Goal: Task Accomplishment & Management: Manage account settings

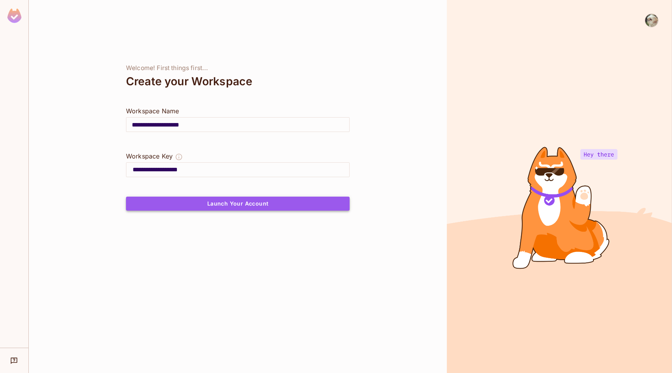
click at [205, 200] on button "Launch Your Account" at bounding box center [238, 203] width 224 height 14
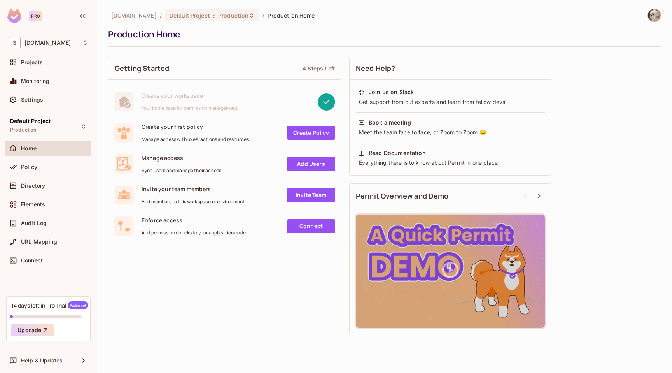
click at [301, 224] on link "Connect" at bounding box center [311, 226] width 48 height 14
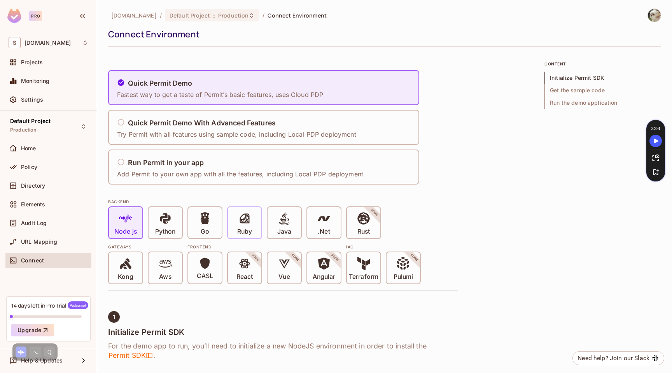
click at [252, 223] on span "Ruby" at bounding box center [244, 224] width 15 height 24
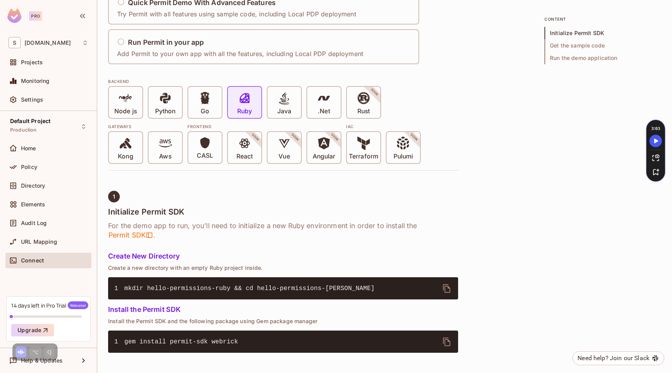
scroll to position [95, 0]
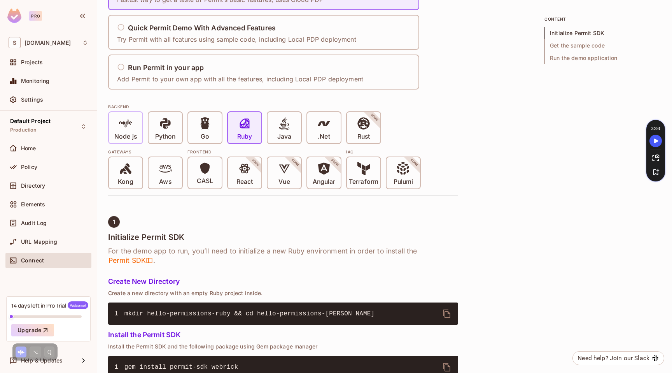
click at [117, 124] on span "Node js" at bounding box center [125, 129] width 23 height 24
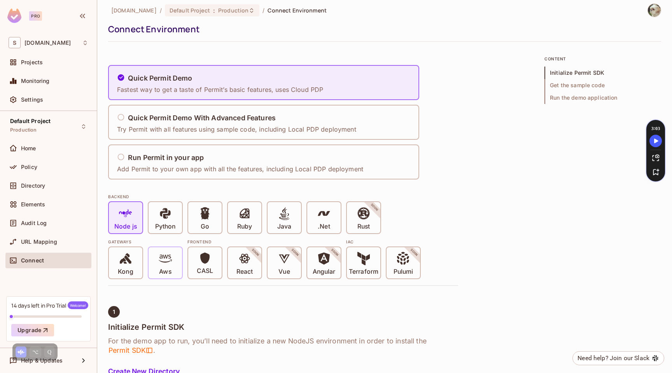
scroll to position [0, 0]
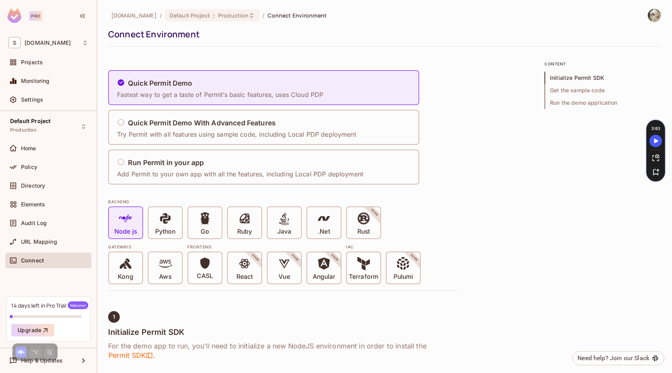
click at [568, 88] on span "Get the sample code" at bounding box center [603, 90] width 117 height 12
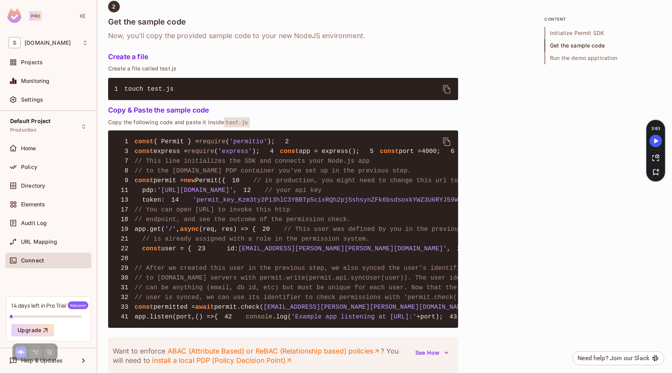
click at [563, 58] on span "Run the demo application" at bounding box center [603, 58] width 117 height 12
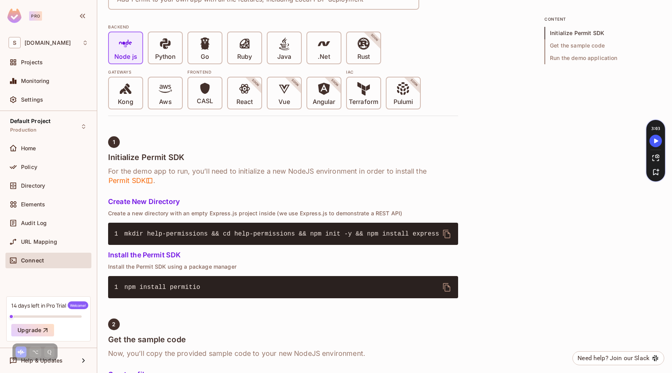
scroll to position [13, 0]
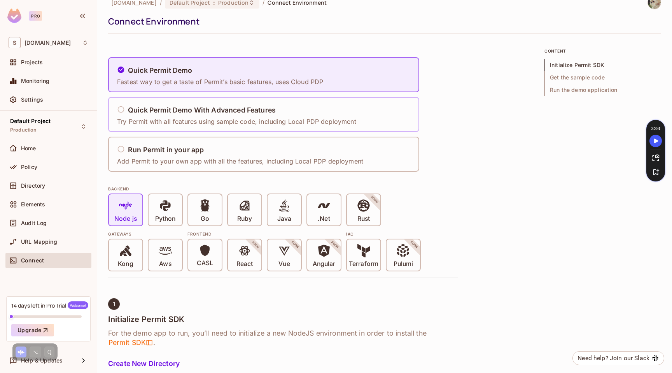
click at [153, 114] on div "Quick Permit Demo With Advanced Features" at bounding box center [236, 110] width 239 height 10
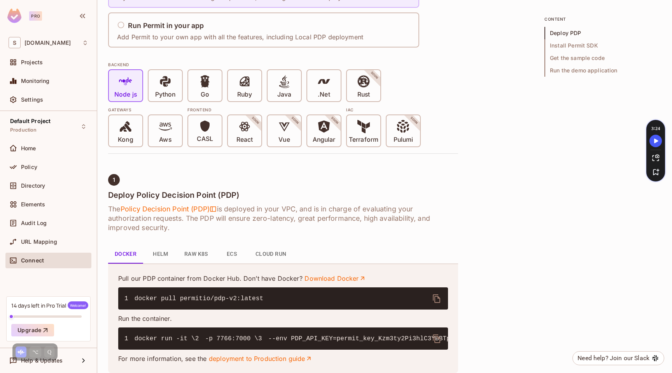
scroll to position [128, 0]
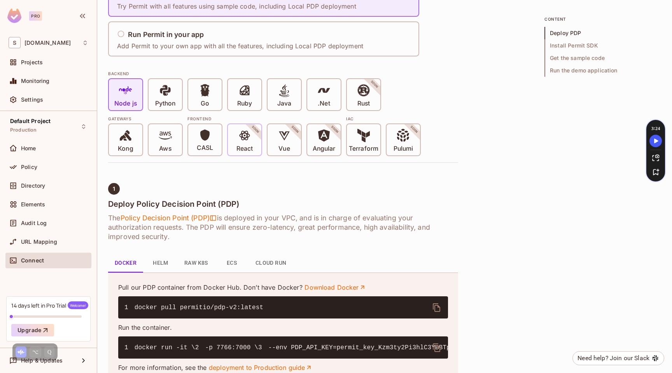
click at [246, 142] on icon at bounding box center [244, 135] width 13 height 13
click at [210, 141] on icon at bounding box center [205, 135] width 12 height 12
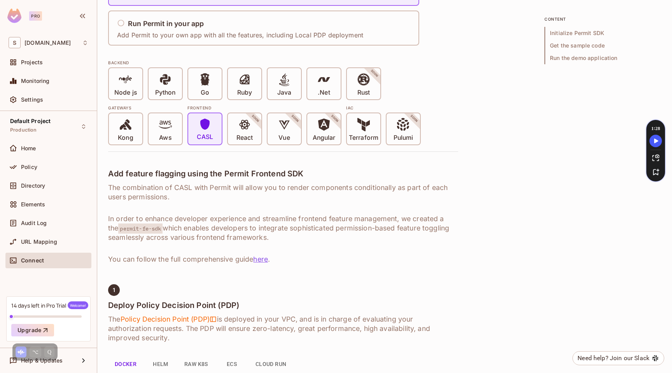
scroll to position [132, 0]
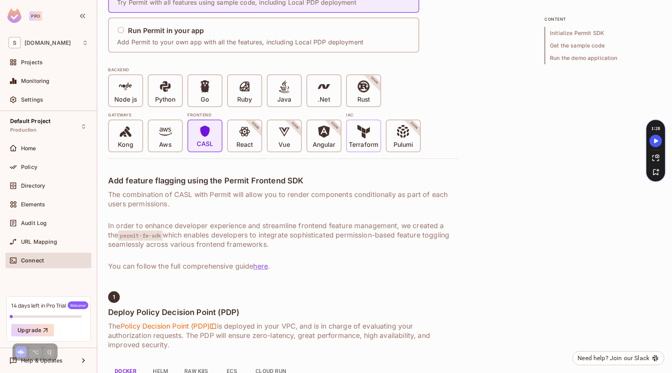
click at [373, 133] on span "Terraform" at bounding box center [364, 137] width 30 height 24
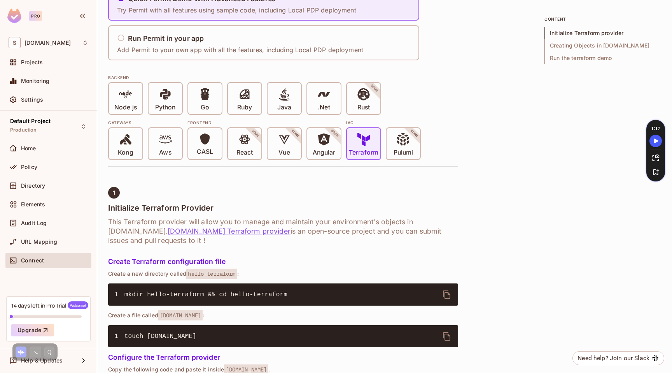
scroll to position [114, 0]
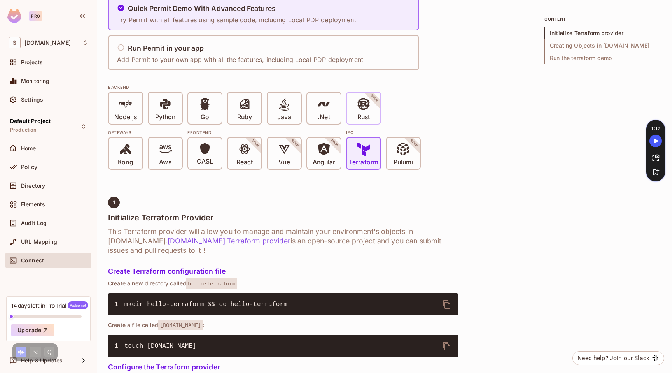
click at [368, 107] on icon at bounding box center [364, 104] width 12 height 12
click at [319, 108] on icon at bounding box center [323, 103] width 13 height 13
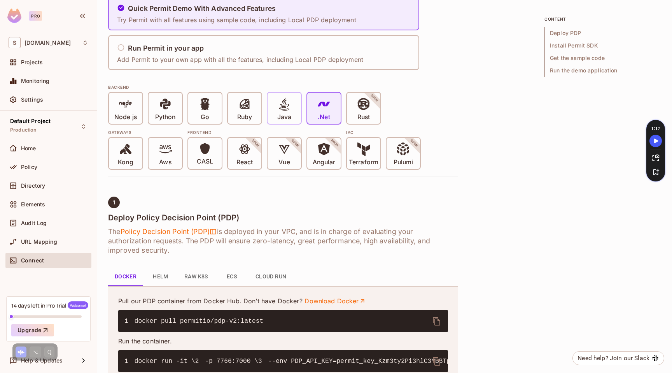
click at [281, 112] on span at bounding box center [284, 105] width 13 height 16
click at [242, 110] on icon at bounding box center [244, 103] width 13 height 13
click at [205, 110] on span at bounding box center [204, 105] width 13 height 16
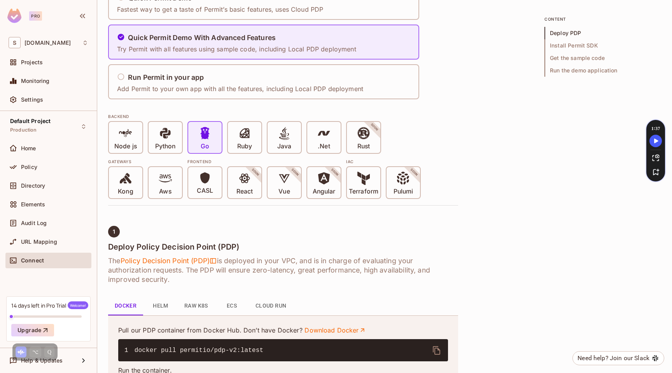
scroll to position [0, 0]
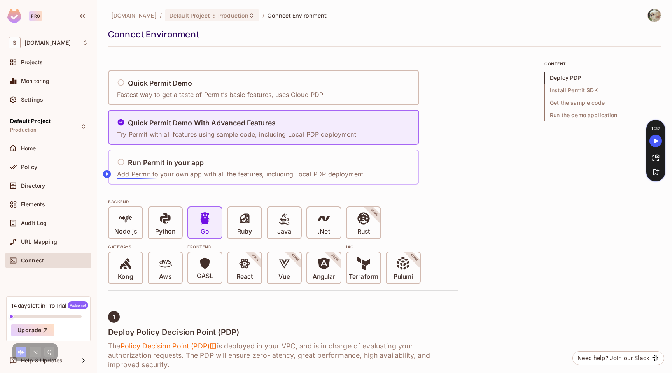
click at [147, 173] on p "Add Permit to your own app with all the features, including Local PDP deployment" at bounding box center [240, 174] width 246 height 9
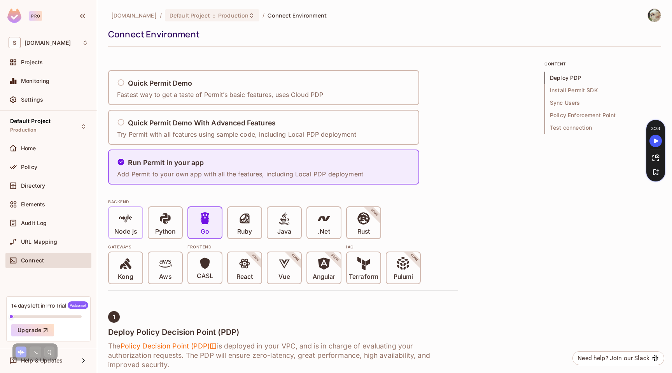
click at [124, 228] on p "Node js" at bounding box center [125, 232] width 23 height 8
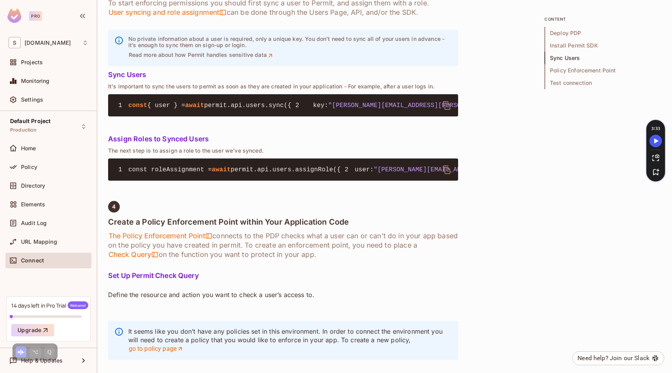
scroll to position [807, 0]
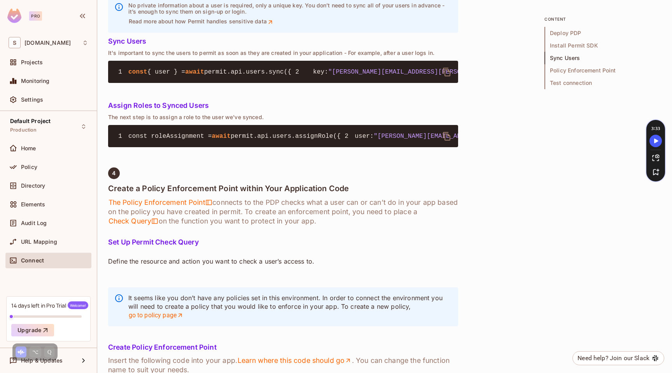
click at [33, 16] on div "Pro" at bounding box center [35, 15] width 13 height 9
click at [16, 16] on img at bounding box center [14, 16] width 14 height 14
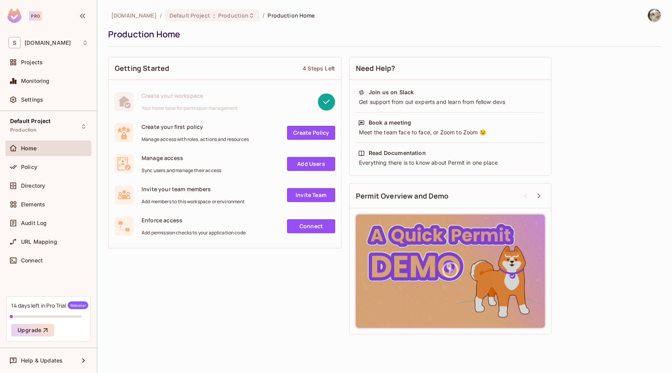
click at [302, 133] on link "Create Policy" at bounding box center [311, 133] width 48 height 14
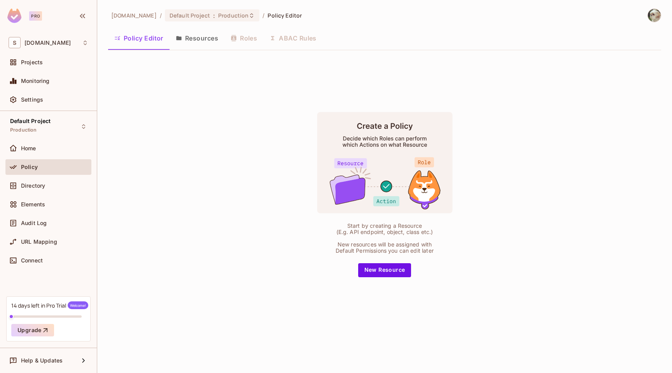
click at [254, 42] on div "Policy Editor Resources Roles ABAC Rules" at bounding box center [384, 37] width 553 height 19
click at [250, 39] on div "Policy Editor Resources Roles ABAC Rules" at bounding box center [384, 37] width 553 height 19
click at [204, 37] on button "Resources" at bounding box center [197, 37] width 55 height 19
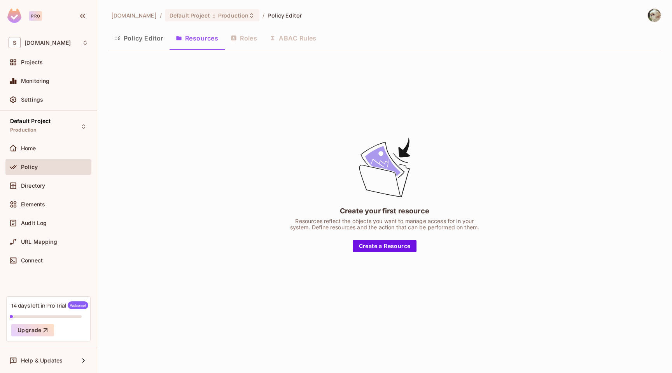
click at [132, 40] on button "Policy Editor" at bounding box center [138, 37] width 61 height 19
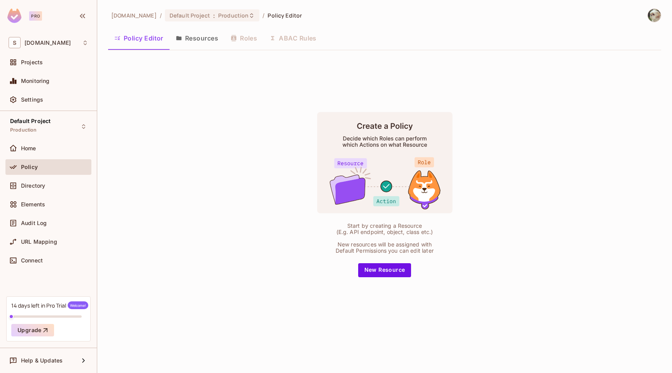
click at [290, 42] on div "Policy Editor Resources Roles ABAC Rules" at bounding box center [384, 37] width 553 height 19
click at [33, 181] on div "Directory" at bounding box center [49, 185] width 80 height 9
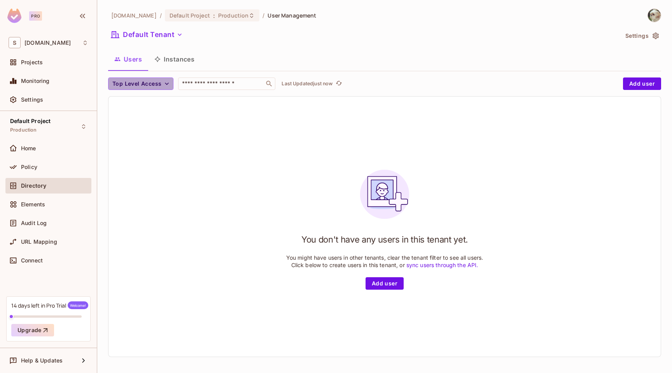
click at [148, 82] on span "Top Level Access" at bounding box center [136, 84] width 49 height 10
click at [148, 82] on div at bounding box center [336, 186] width 672 height 373
click at [176, 57] on button "Instances" at bounding box center [174, 58] width 53 height 19
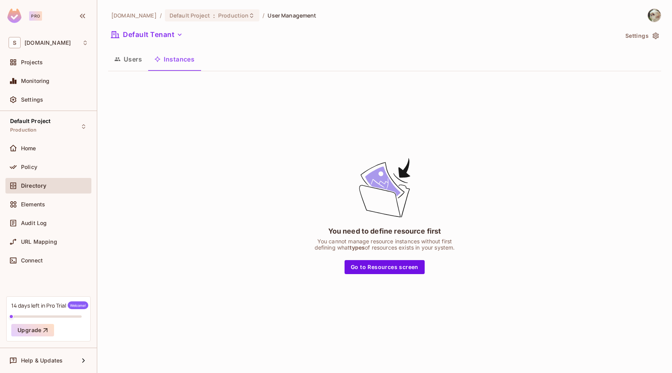
click at [127, 60] on button "Users" at bounding box center [128, 58] width 40 height 19
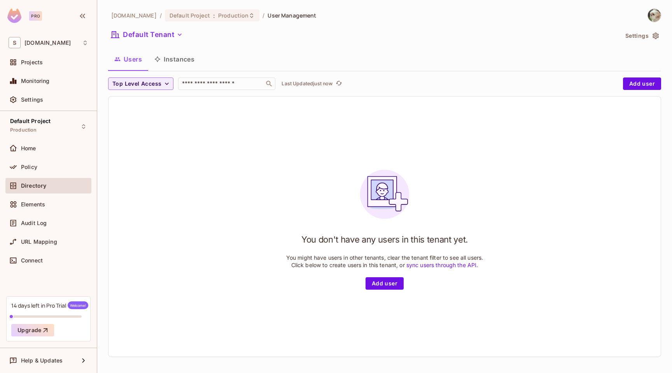
click at [26, 9] on div "Pro" at bounding box center [28, 16] width 42 height 14
click at [8, 18] on img at bounding box center [14, 16] width 14 height 14
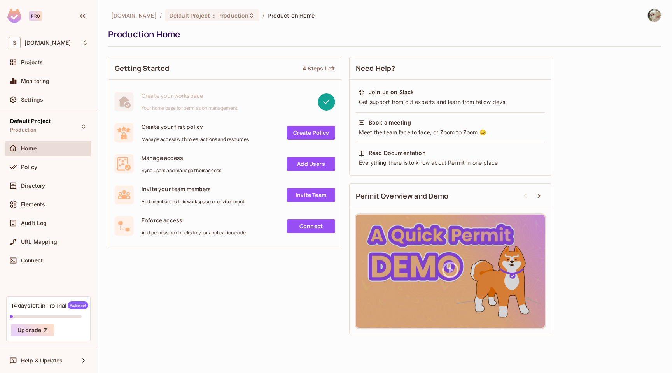
click at [307, 131] on link "Create Policy" at bounding box center [311, 133] width 48 height 14
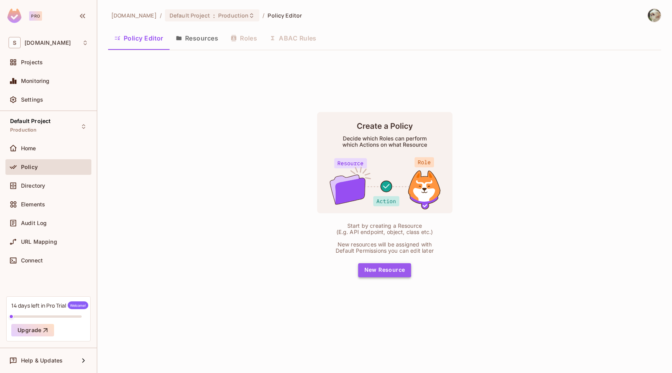
click at [380, 269] on button "New Resource" at bounding box center [384, 270] width 53 height 14
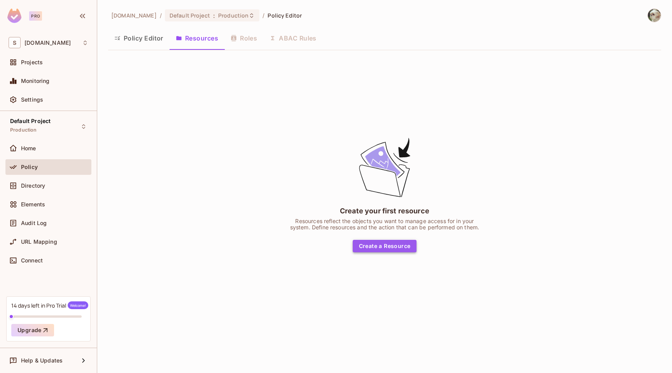
click at [381, 249] on button "Create a Resource" at bounding box center [385, 246] width 64 height 12
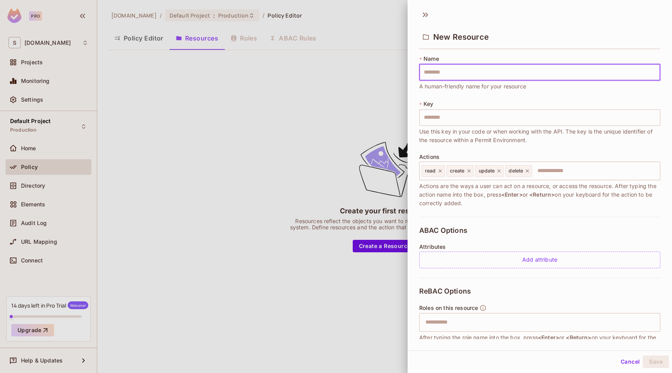
type input "*"
type input "**"
type input "***"
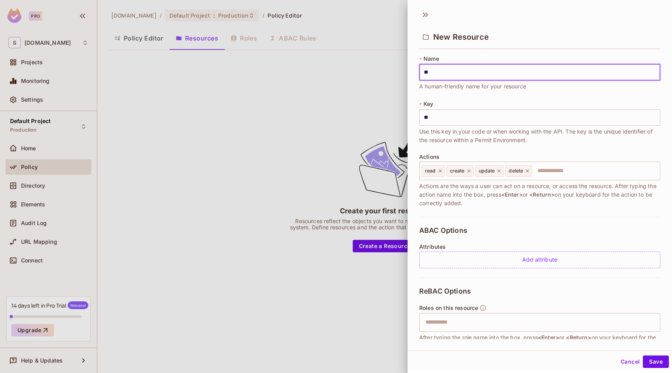
type input "***"
type input "****"
type input "*****"
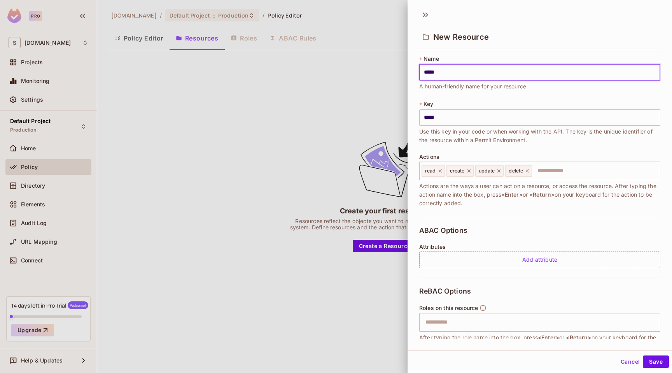
type input "******"
type input "*******"
type input "********"
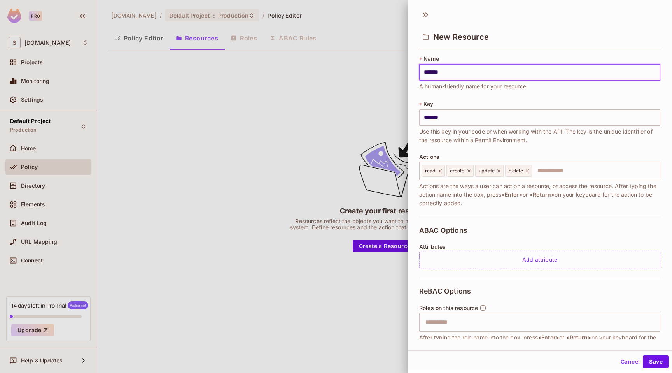
type input "********"
type input "*********"
type input "**********"
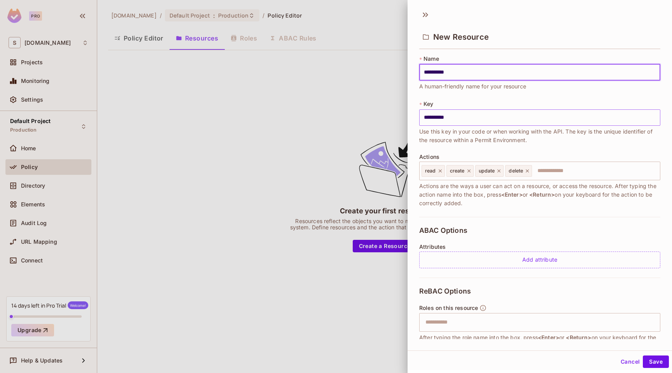
type input "**********"
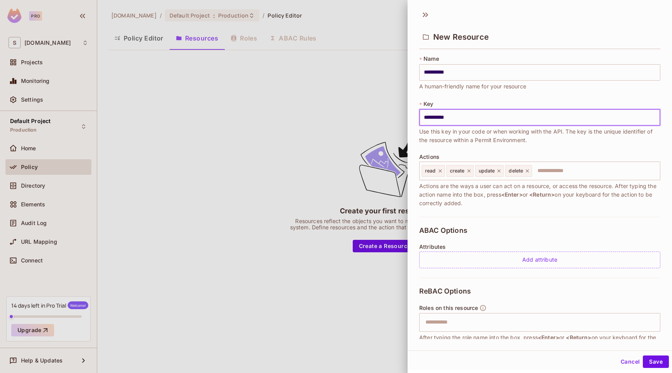
click at [465, 114] on input "**********" at bounding box center [539, 117] width 241 height 16
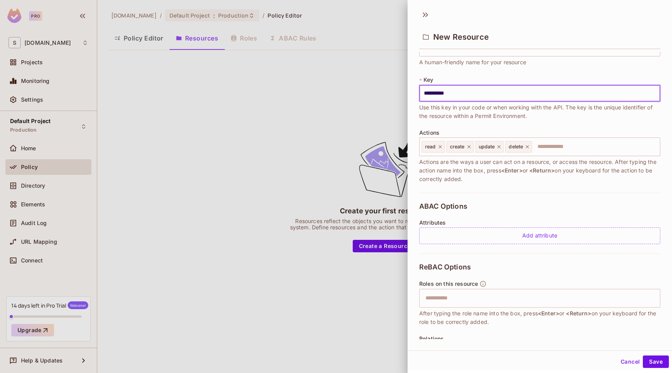
scroll to position [40, 0]
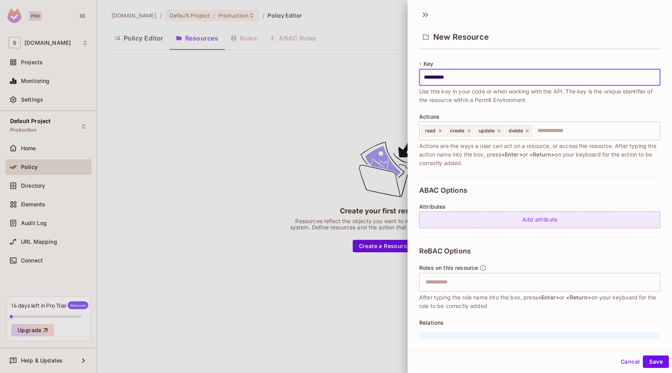
click at [494, 221] on div "Add attribute" at bounding box center [539, 219] width 241 height 17
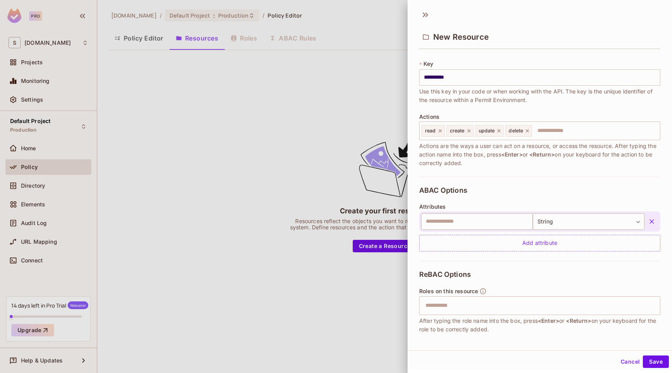
click at [542, 198] on div "ABAC Options Attributes ​ String ****** ​ Add attribute" at bounding box center [539, 219] width 241 height 84
click at [652, 220] on icon "button" at bounding box center [652, 221] width 5 height 5
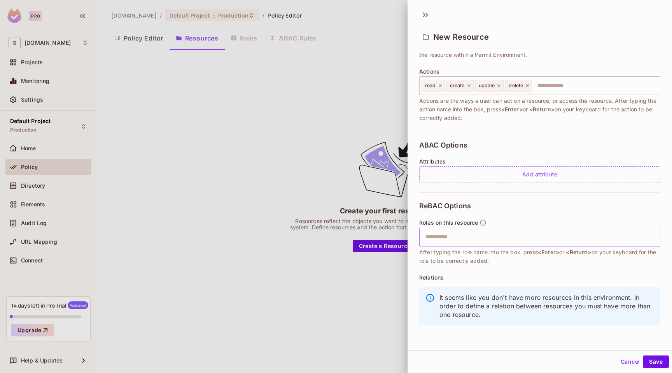
scroll to position [1, 0]
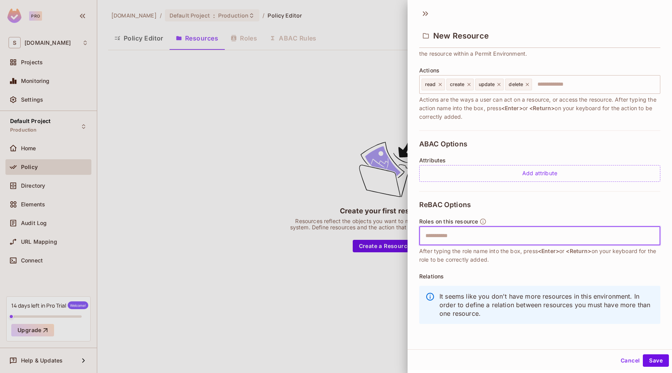
click at [468, 238] on input "text" at bounding box center [539, 236] width 236 height 16
type input "*********"
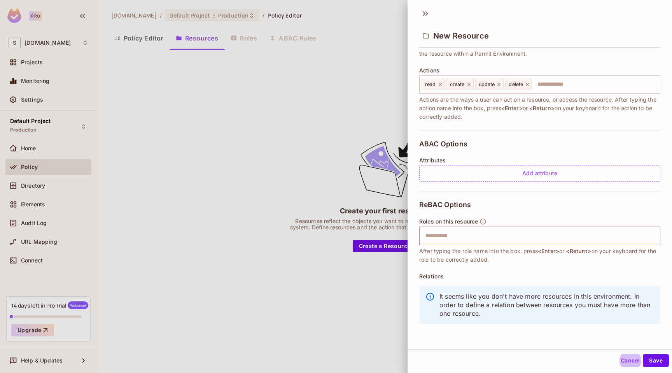
click at [444, 235] on input "text" at bounding box center [539, 236] width 236 height 16
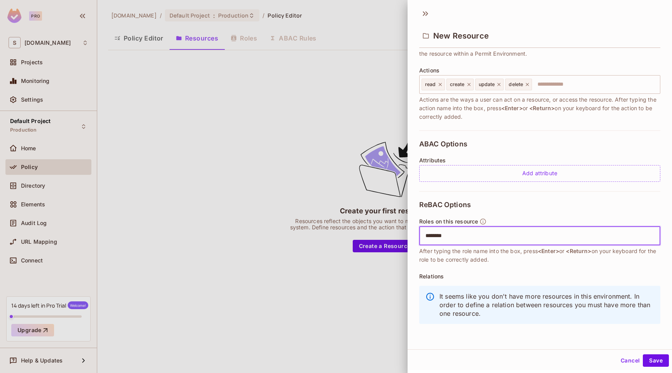
type input "*********"
type input "**********"
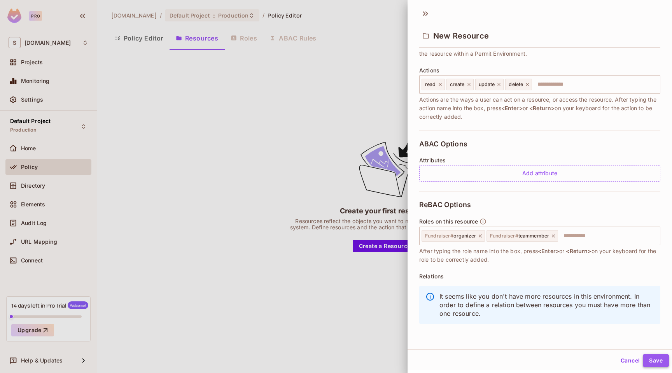
click at [663, 361] on button "Save" at bounding box center [656, 360] width 26 height 12
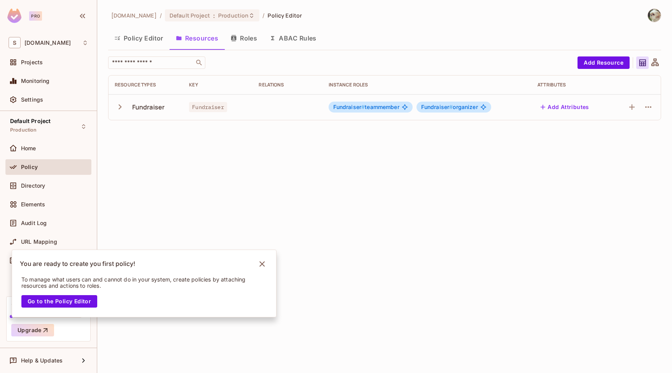
click at [118, 107] on icon "button" at bounding box center [120, 107] width 11 height 11
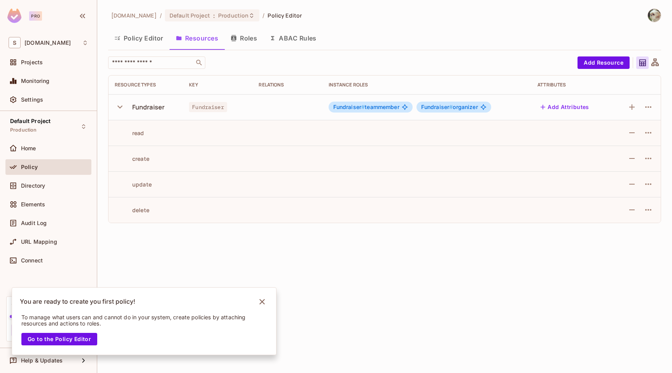
click at [118, 107] on icon "button" at bounding box center [120, 107] width 11 height 11
click at [246, 41] on button "Roles" at bounding box center [243, 37] width 39 height 19
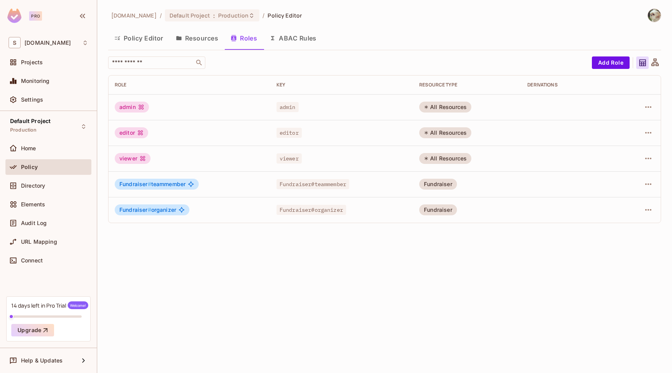
click at [298, 35] on button "ABAC Rules" at bounding box center [293, 37] width 60 height 19
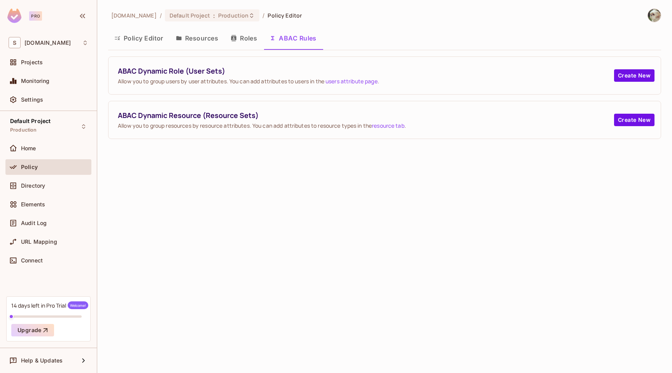
click at [241, 43] on button "Roles" at bounding box center [243, 37] width 39 height 19
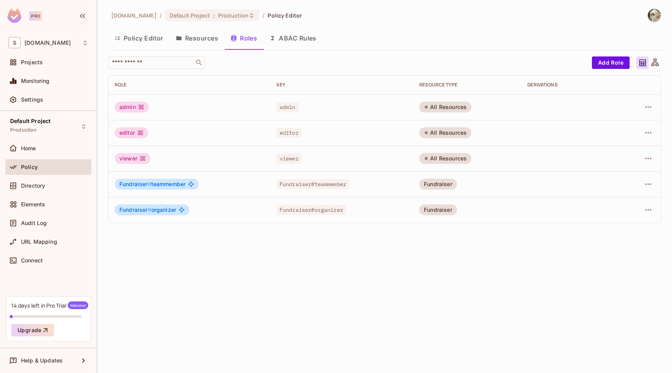
click at [192, 42] on button "Resources" at bounding box center [197, 37] width 55 height 19
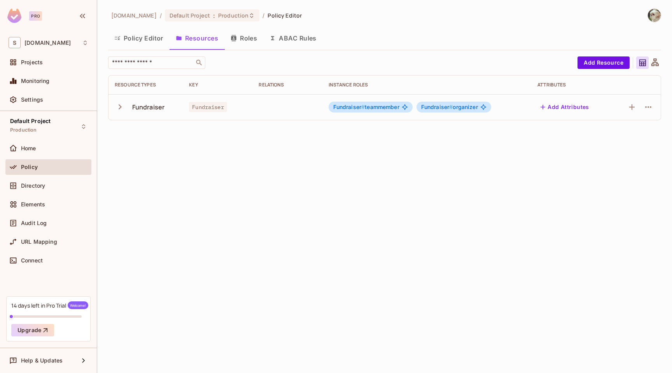
click at [149, 40] on button "Policy Editor" at bounding box center [138, 37] width 61 height 19
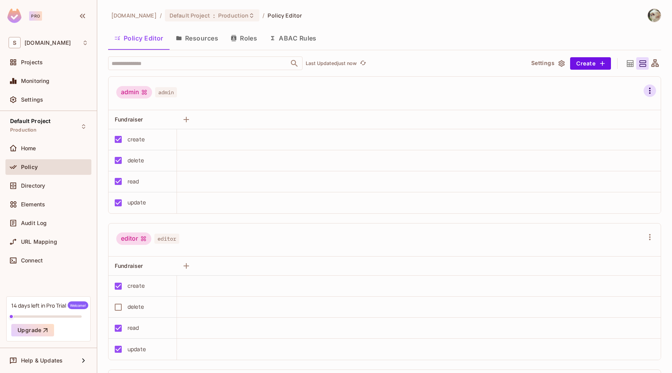
click at [650, 91] on icon "button" at bounding box center [649, 90] width 9 height 9
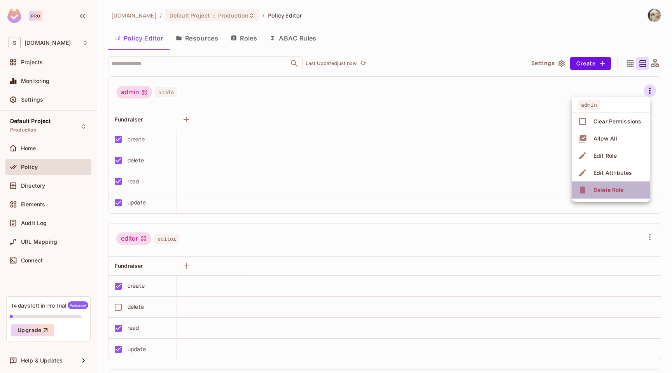
click at [594, 188] on div "Delete Role" at bounding box center [609, 190] width 30 height 8
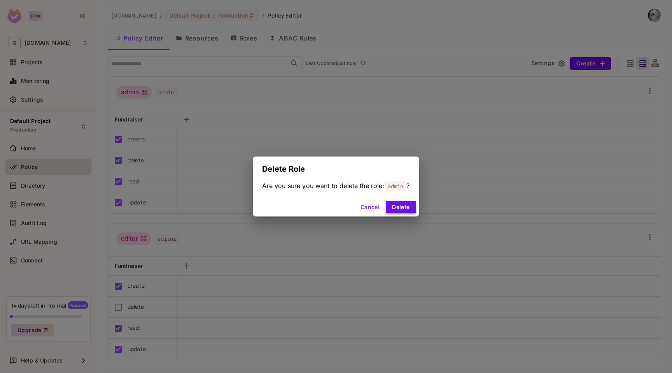
click at [404, 211] on button "Delete" at bounding box center [401, 207] width 30 height 12
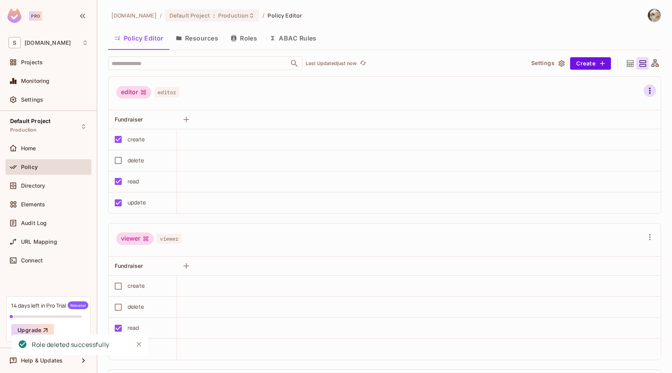
click at [650, 93] on icon "button" at bounding box center [650, 91] width 2 height 6
click at [594, 189] on div "Delete Role" at bounding box center [609, 190] width 30 height 8
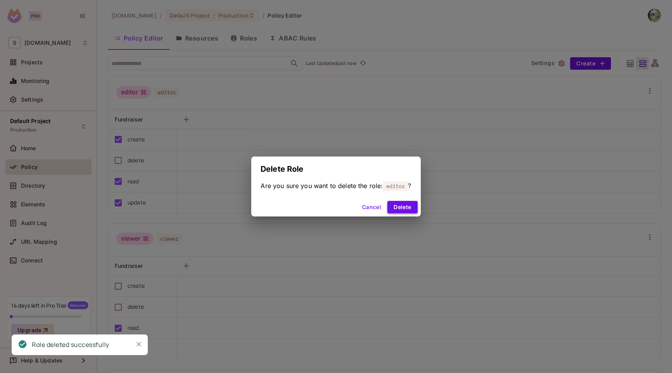
click at [407, 207] on button "Delete" at bounding box center [403, 207] width 30 height 12
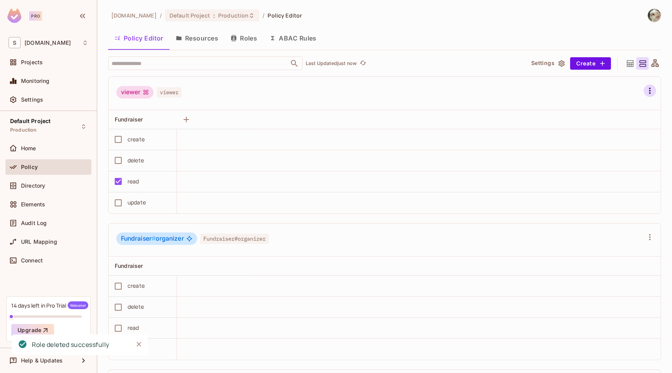
click at [651, 92] on icon "button" at bounding box center [649, 90] width 9 height 9
click at [591, 194] on span "Delete Role" at bounding box center [608, 190] width 35 height 12
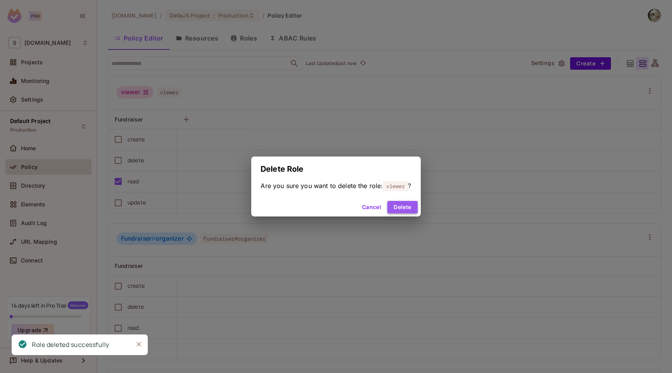
click at [410, 206] on button "Delete" at bounding box center [403, 207] width 30 height 12
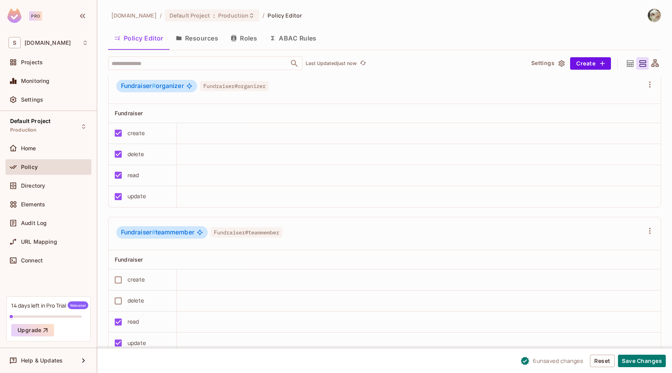
scroll to position [0, 0]
click at [210, 17] on span "Default Project" at bounding box center [190, 14] width 40 height 7
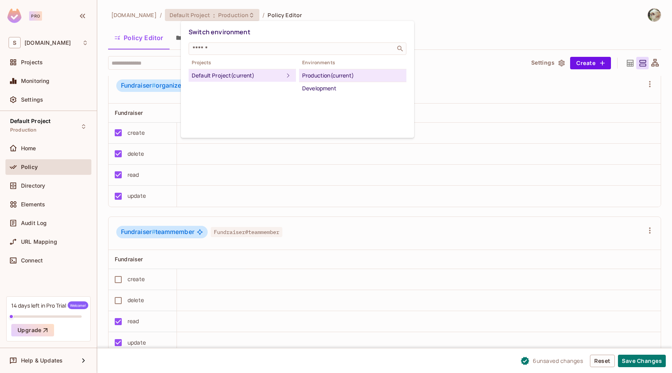
click at [223, 17] on div at bounding box center [336, 186] width 672 height 373
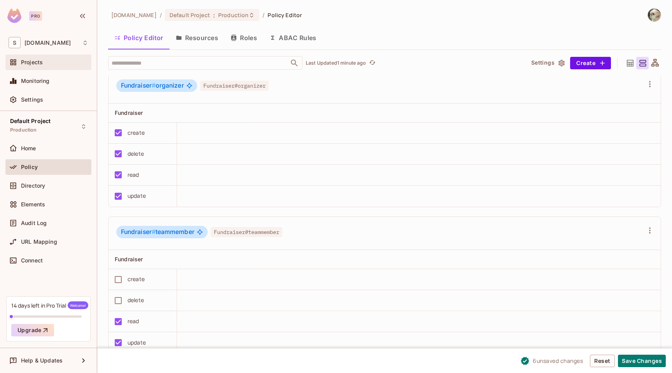
click at [37, 65] on span "Projects" at bounding box center [32, 62] width 22 height 6
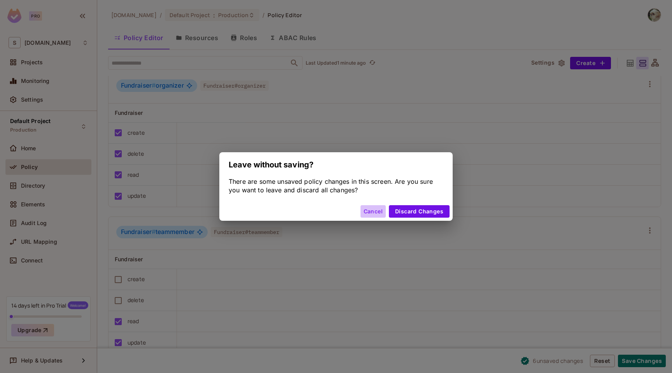
click at [373, 209] on button "Cancel" at bounding box center [373, 211] width 25 height 12
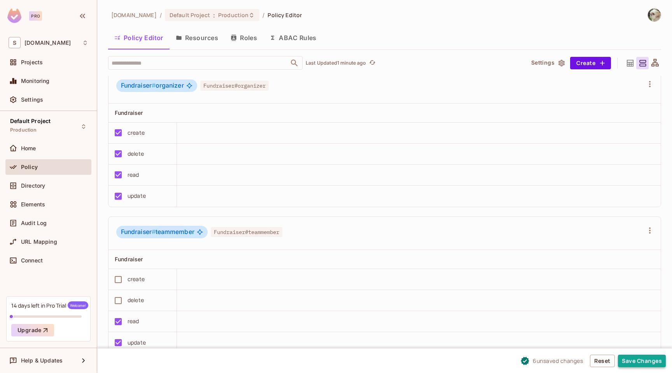
click at [633, 364] on button "Save Changes" at bounding box center [642, 360] width 48 height 12
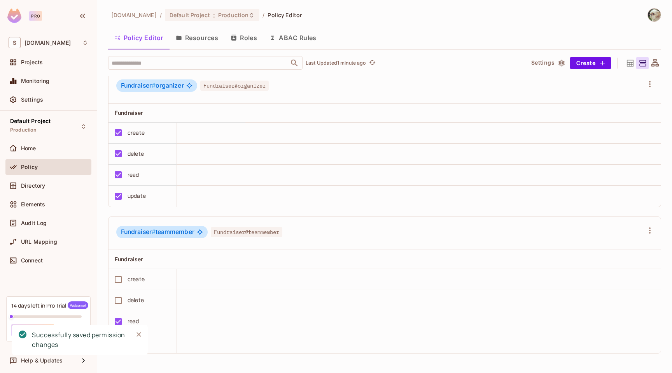
scroll to position [0, 0]
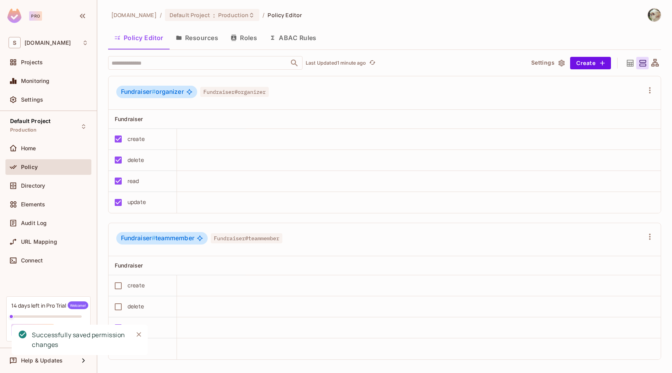
click at [39, 160] on div "Policy" at bounding box center [48, 167] width 86 height 16
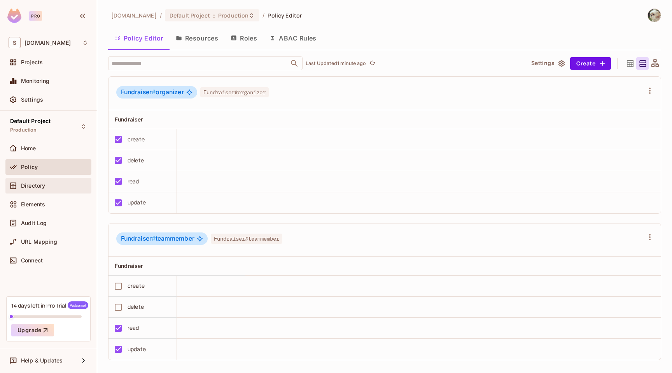
click at [37, 189] on div "Directory" at bounding box center [49, 185] width 80 height 9
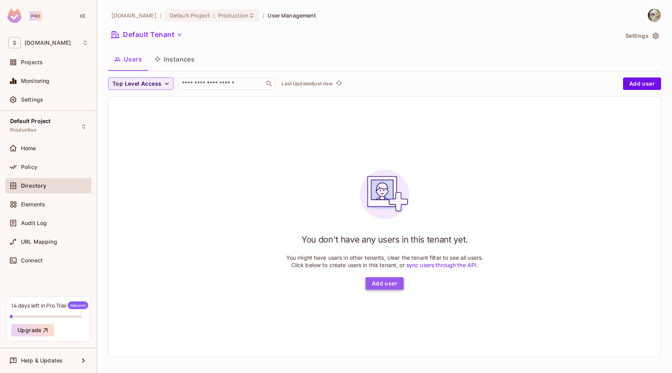
click at [382, 286] on button "Add user" at bounding box center [385, 283] width 38 height 12
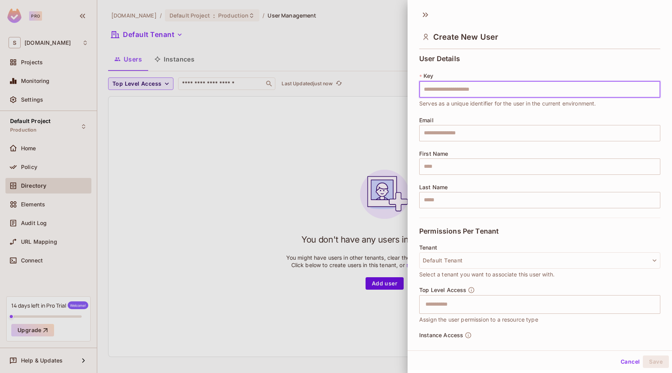
click at [454, 88] on input "text" at bounding box center [539, 89] width 241 height 16
type input "*"
type input "**********"
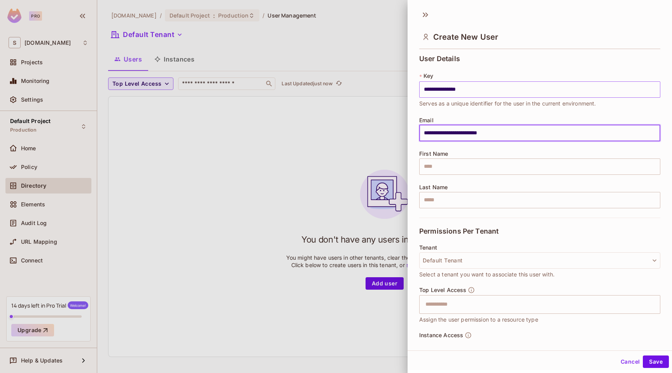
type input "**********"
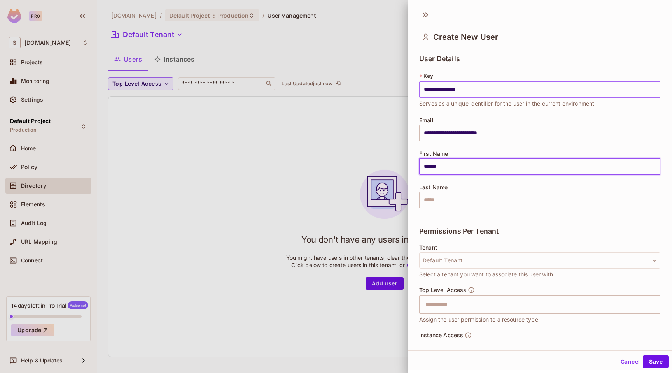
type input "******"
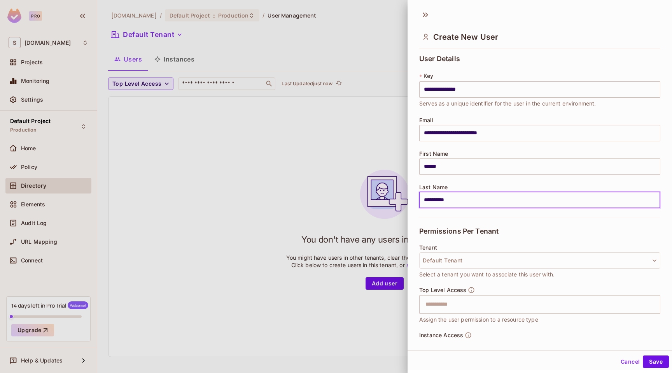
type input "**********"
click at [269, 127] on div at bounding box center [336, 186] width 672 height 373
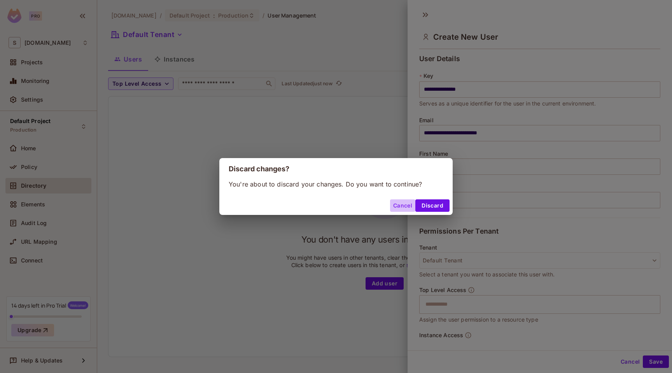
click at [409, 205] on button "Cancel" at bounding box center [402, 205] width 25 height 12
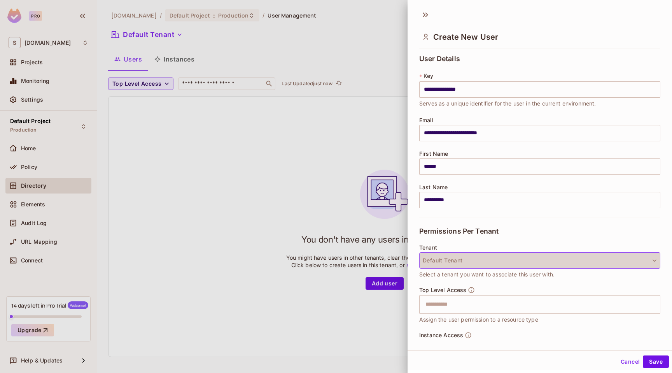
click at [469, 263] on button "Default Tenant" at bounding box center [539, 260] width 241 height 16
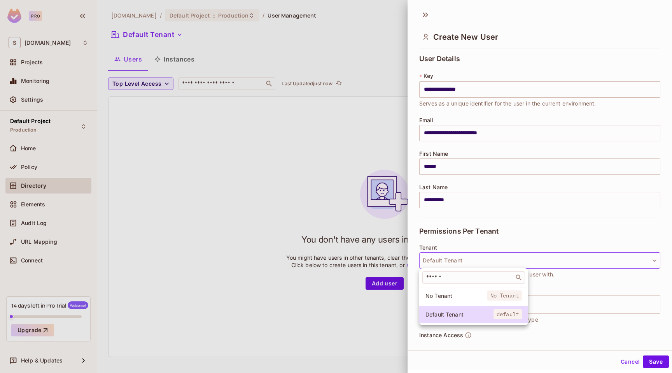
click at [469, 263] on div at bounding box center [336, 186] width 672 height 373
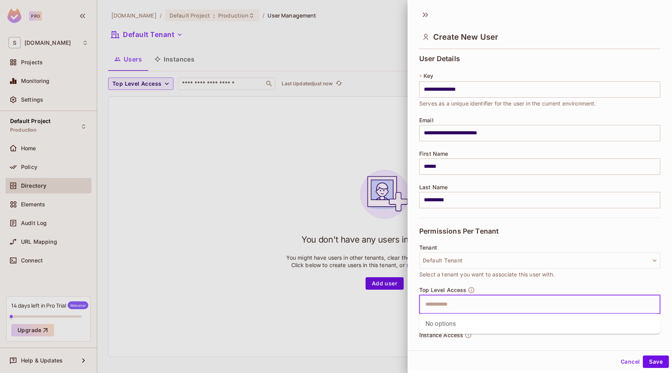
click at [443, 309] on input "text" at bounding box center [533, 304] width 224 height 16
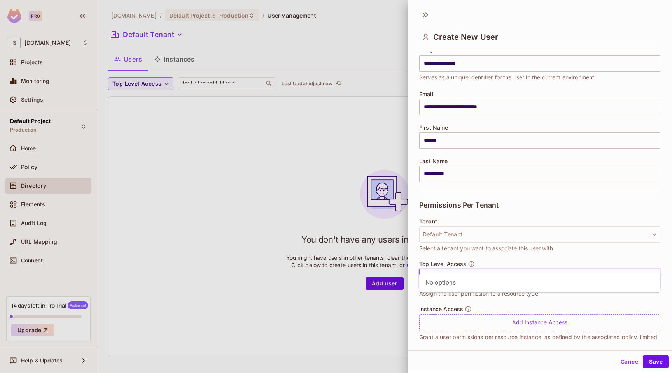
scroll to position [41, 0]
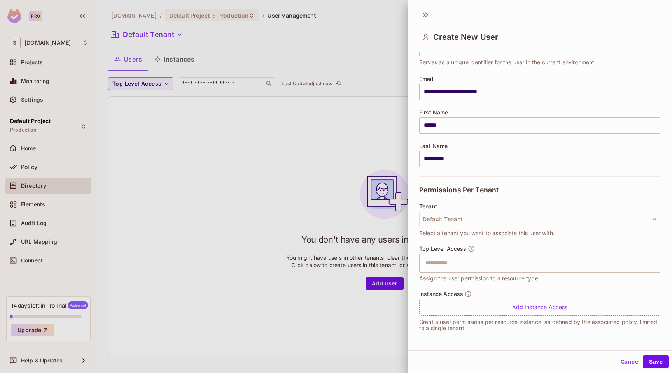
click at [498, 237] on span "Select a tenant you want to associate this user with." at bounding box center [486, 233] width 135 height 9
click at [656, 363] on button "Save" at bounding box center [656, 361] width 26 height 12
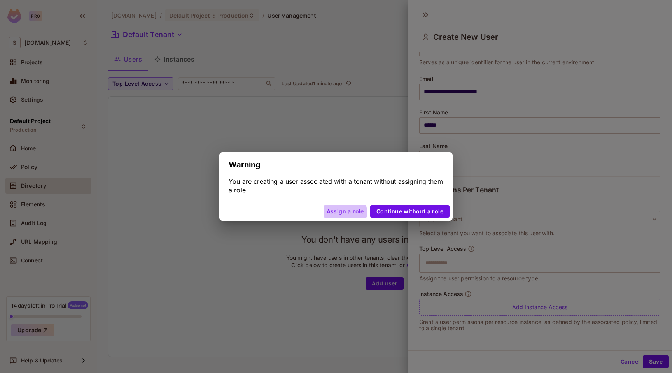
click at [344, 214] on button "Assign a role" at bounding box center [346, 211] width 44 height 12
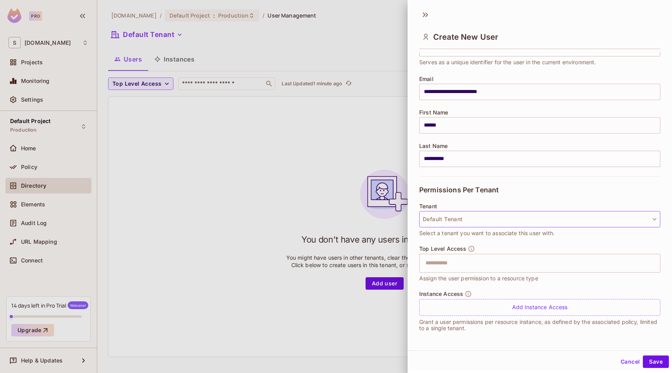
click at [447, 221] on button "Default Tenant" at bounding box center [539, 219] width 241 height 16
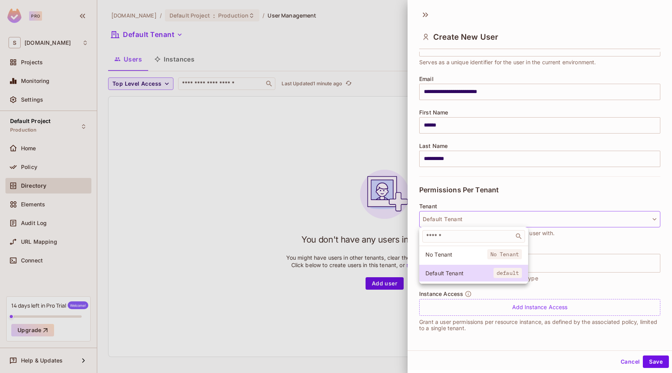
click at [473, 201] on div at bounding box center [336, 186] width 672 height 373
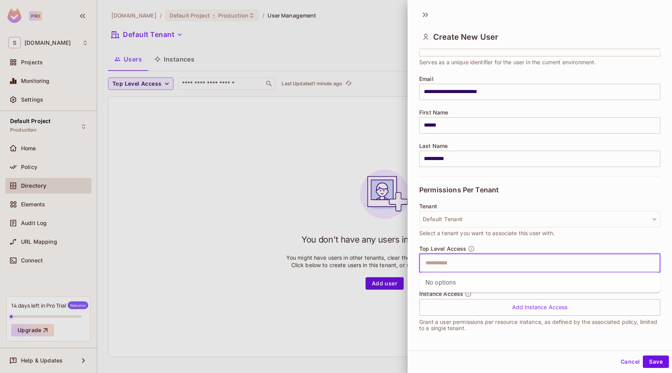
click at [449, 267] on input "text" at bounding box center [533, 263] width 224 height 16
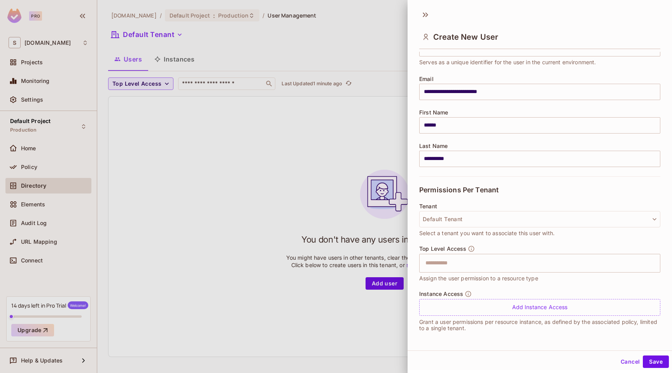
click at [494, 203] on div "Tenant Default Tenant Select a tenant you want to associate this user with." at bounding box center [539, 220] width 241 height 34
click at [510, 256] on input "text" at bounding box center [533, 262] width 224 height 16
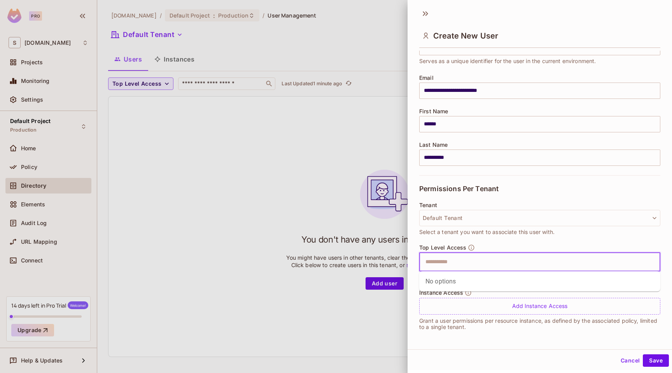
type input "*"
type input "***"
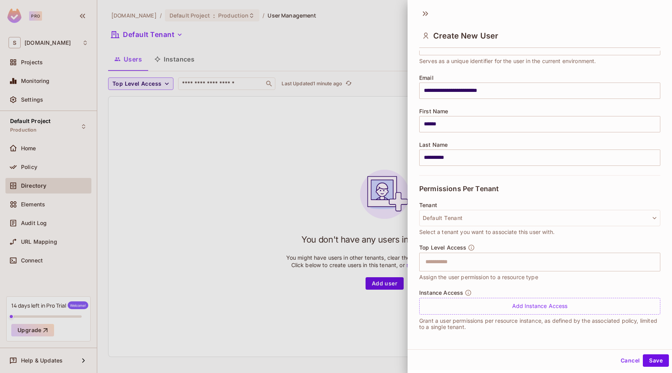
click at [185, 228] on div at bounding box center [336, 186] width 672 height 373
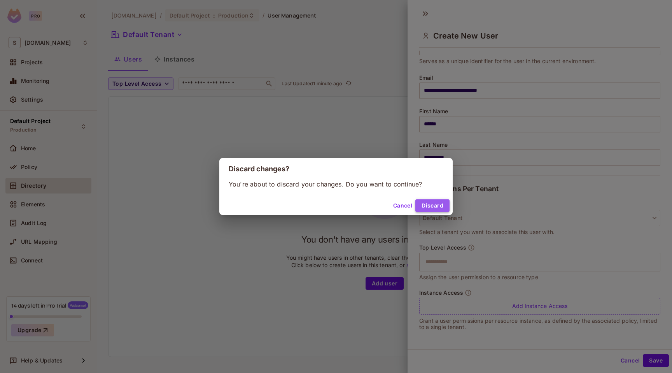
click at [424, 205] on button "Discard" at bounding box center [433, 205] width 34 height 12
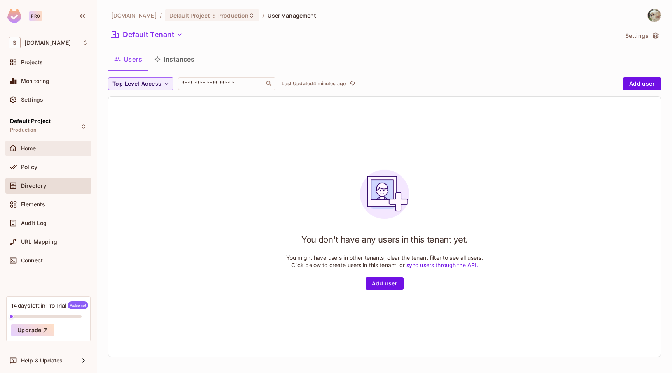
click at [43, 145] on div "Home" at bounding box center [54, 148] width 67 height 6
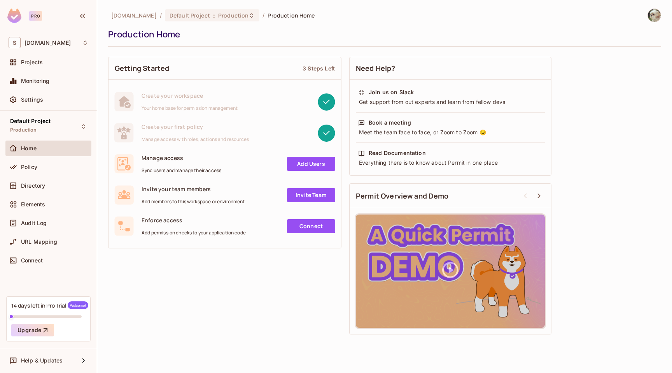
click at [307, 162] on link "Add Users" at bounding box center [311, 164] width 48 height 14
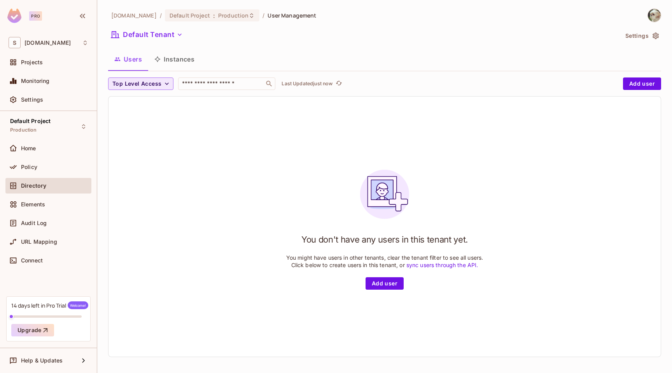
click at [167, 81] on icon "button" at bounding box center [167, 84] width 8 height 8
click at [220, 111] on div at bounding box center [336, 186] width 672 height 373
click at [180, 62] on button "Instances" at bounding box center [174, 58] width 53 height 19
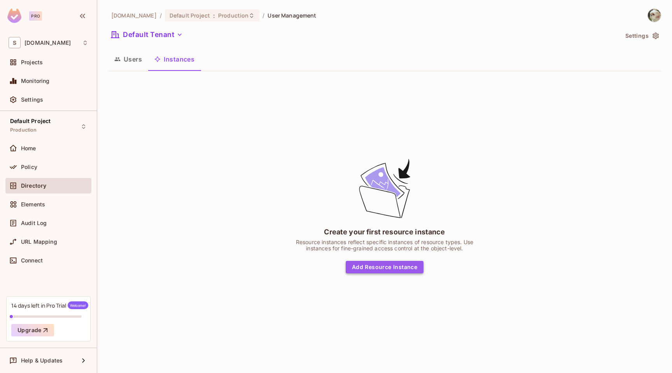
click at [392, 267] on button "Add Resource Instance" at bounding box center [385, 267] width 78 height 12
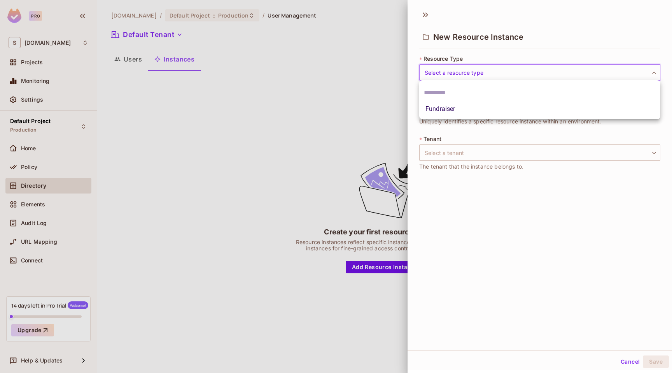
click at [472, 71] on body "Pro S sanjaykamaruddin.com Projects Monitoring Settings Default Project Product…" at bounding box center [336, 372] width 672 height 745
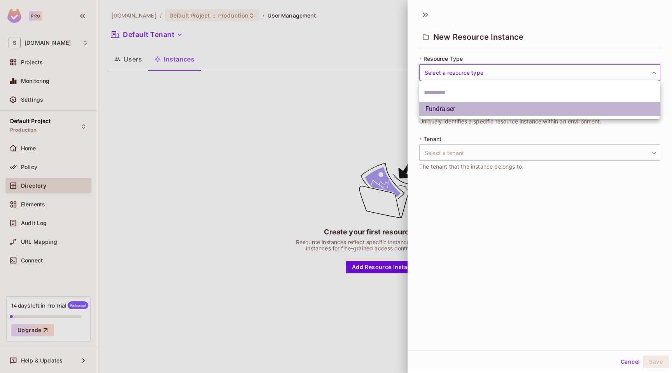
click at [454, 110] on li "Fundraiser" at bounding box center [539, 109] width 241 height 14
type input "**********"
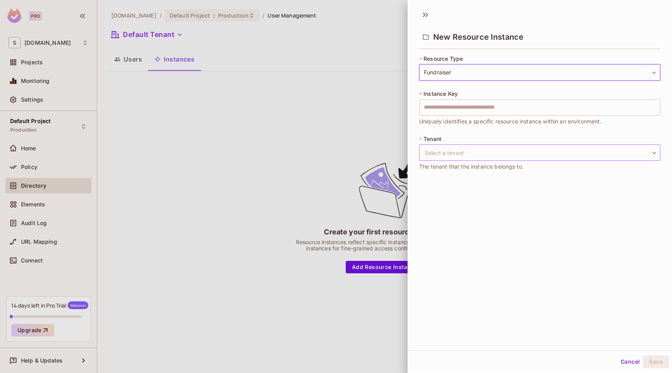
click at [464, 151] on body "**********" at bounding box center [336, 372] width 672 height 745
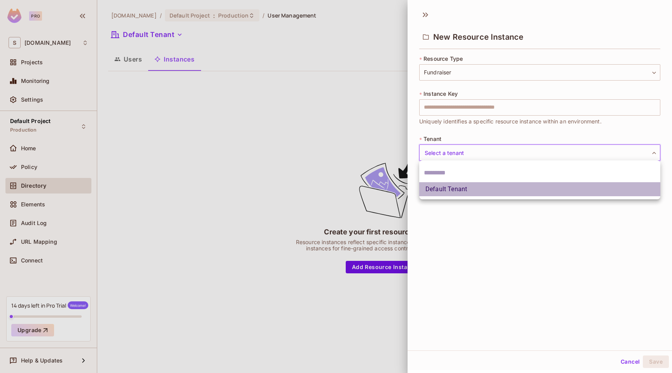
click at [455, 193] on li "Default Tenant" at bounding box center [539, 189] width 241 height 14
type input "*******"
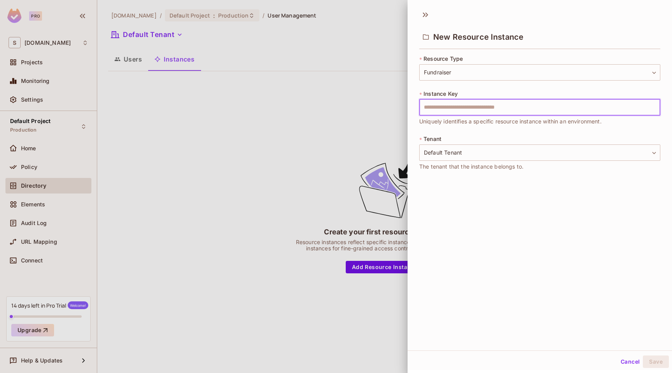
click at [468, 103] on input "text" at bounding box center [539, 107] width 241 height 16
type input "*"
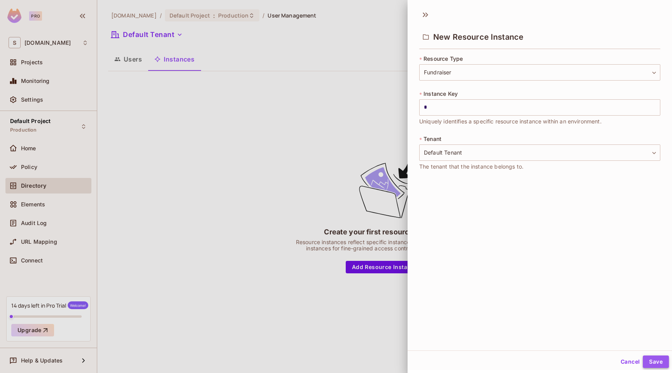
click at [654, 363] on button "Save" at bounding box center [656, 361] width 26 height 12
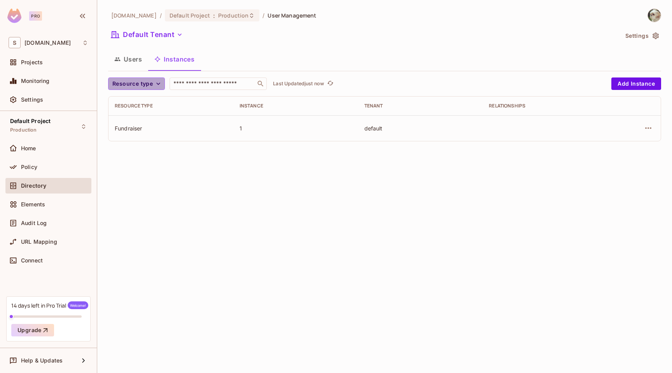
click at [144, 89] on button "Resource type" at bounding box center [136, 83] width 57 height 12
click at [217, 211] on div at bounding box center [336, 186] width 672 height 373
click at [651, 129] on icon "button" at bounding box center [648, 127] width 9 height 9
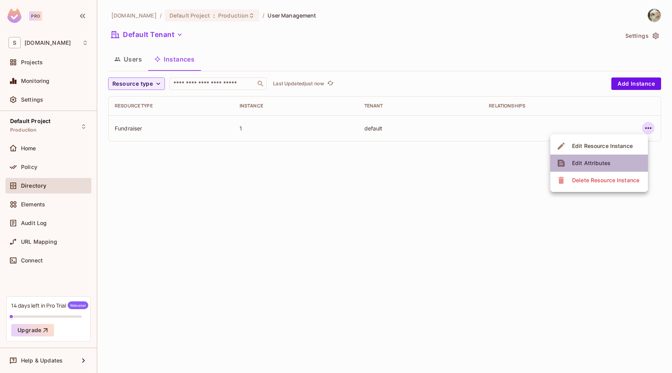
click at [600, 166] on div "Edit Attributes" at bounding box center [591, 163] width 39 height 8
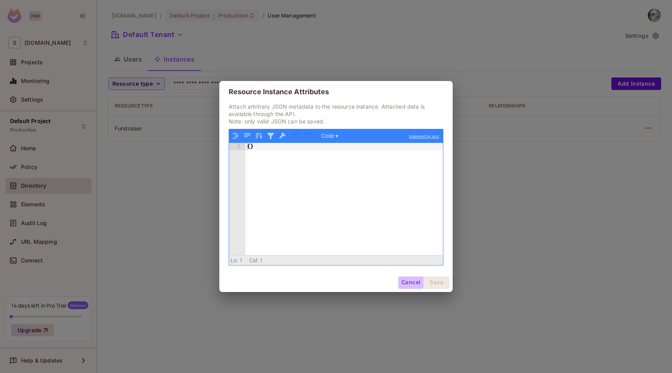
click at [410, 282] on button "Cancel" at bounding box center [410, 282] width 25 height 12
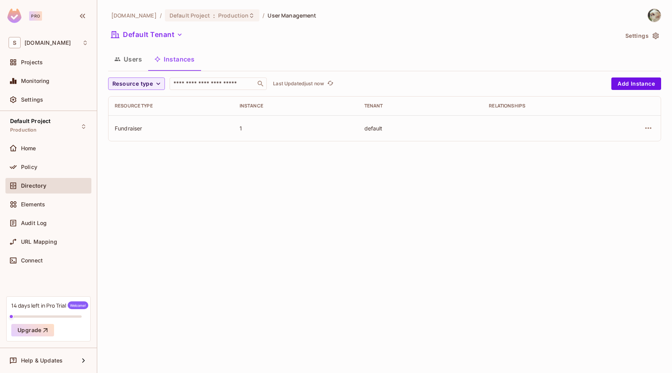
click at [135, 62] on button "Users" at bounding box center [128, 58] width 40 height 19
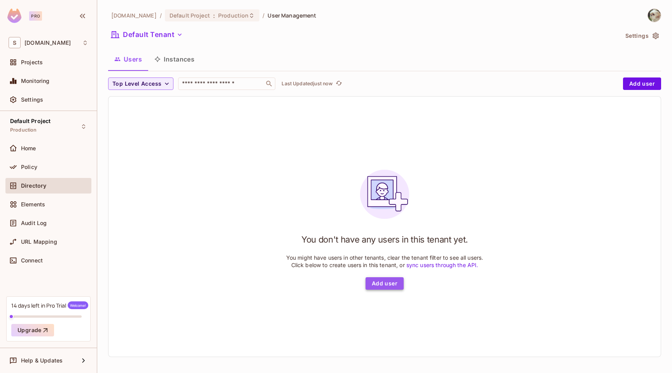
click at [388, 281] on button "Add user" at bounding box center [385, 283] width 38 height 12
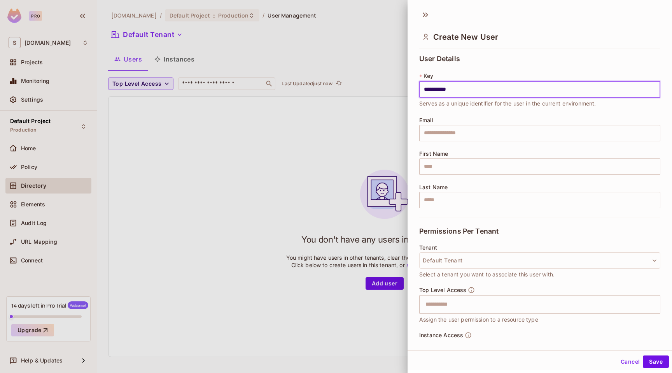
type input "**********"
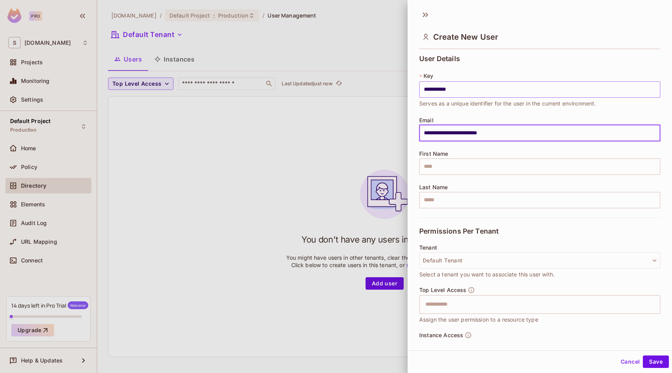
type input "**********"
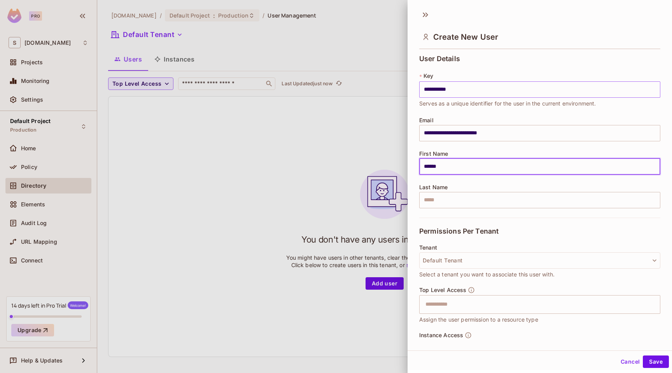
type input "******"
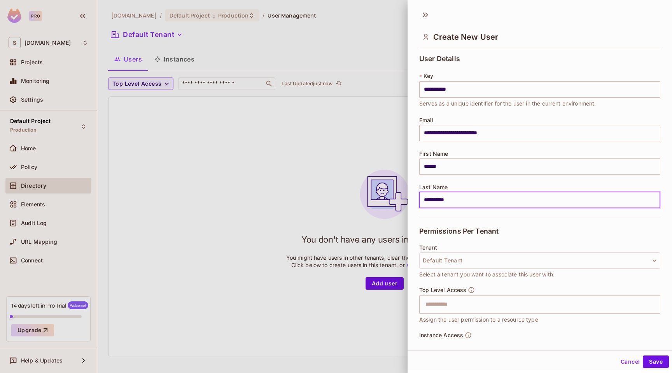
type input "**********"
click at [196, 131] on div at bounding box center [336, 186] width 672 height 373
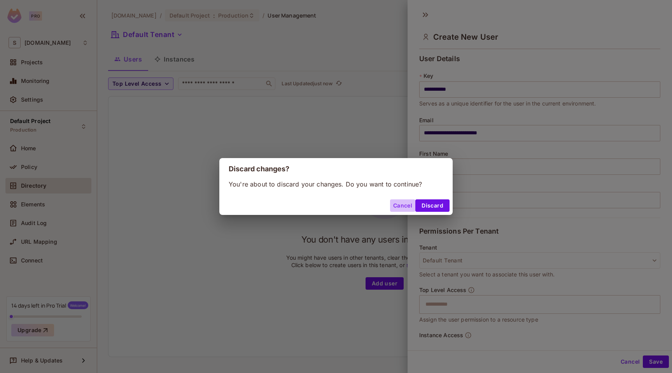
click at [400, 204] on button "Cancel" at bounding box center [402, 205] width 25 height 12
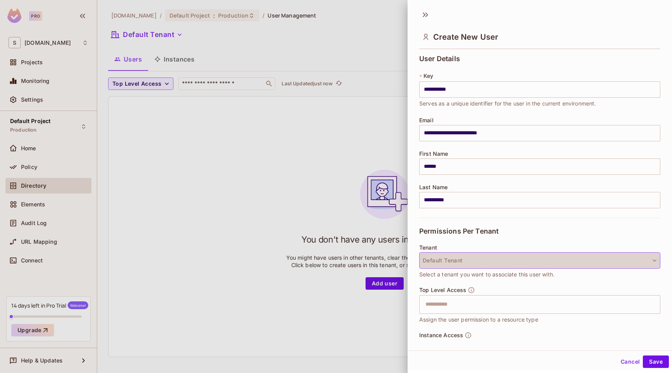
click at [458, 263] on button "Default Tenant" at bounding box center [539, 260] width 241 height 16
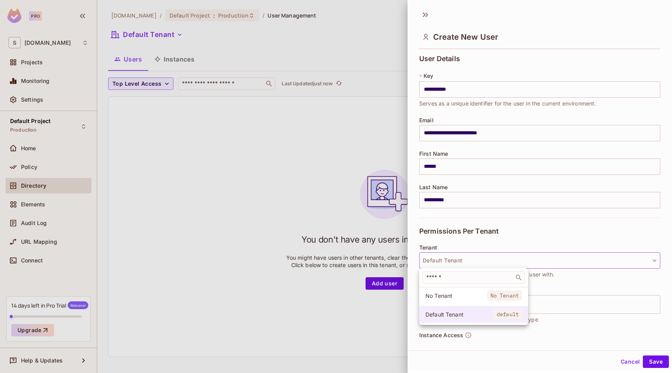
click at [452, 316] on span "Default Tenant" at bounding box center [460, 313] width 68 height 7
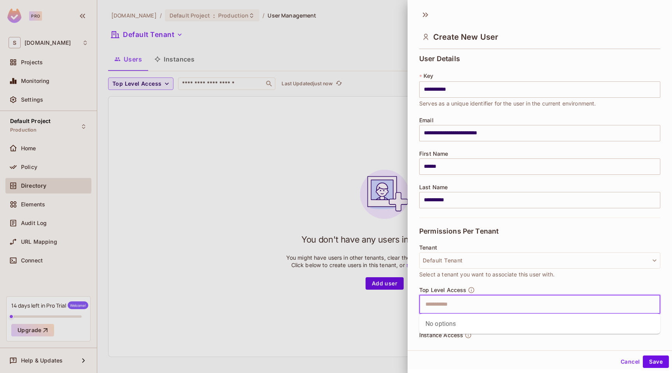
click at [454, 305] on input "text" at bounding box center [533, 304] width 224 height 16
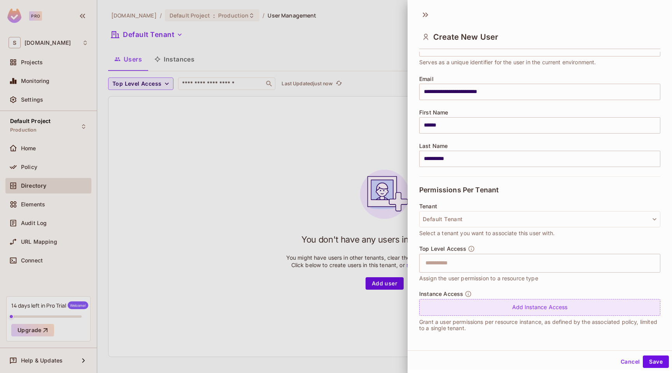
click at [452, 310] on div "Add Instance Access" at bounding box center [539, 307] width 241 height 17
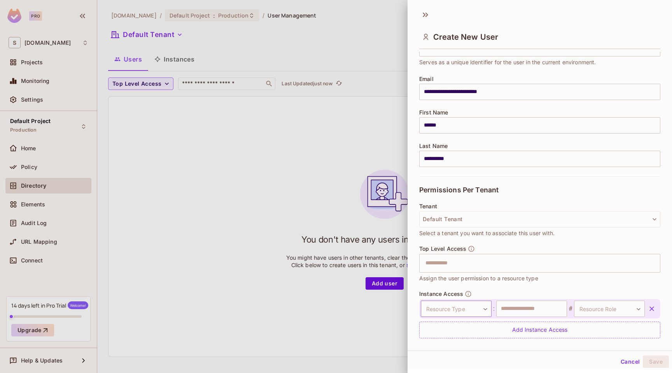
click at [464, 306] on body "**********" at bounding box center [336, 376] width 672 height 752
click at [451, 345] on li "Fundraiser" at bounding box center [455, 345] width 72 height 14
click at [542, 304] on input "text" at bounding box center [531, 308] width 71 height 16
click at [541, 309] on input "text" at bounding box center [531, 308] width 71 height 16
click at [594, 304] on body "**********" at bounding box center [336, 376] width 672 height 752
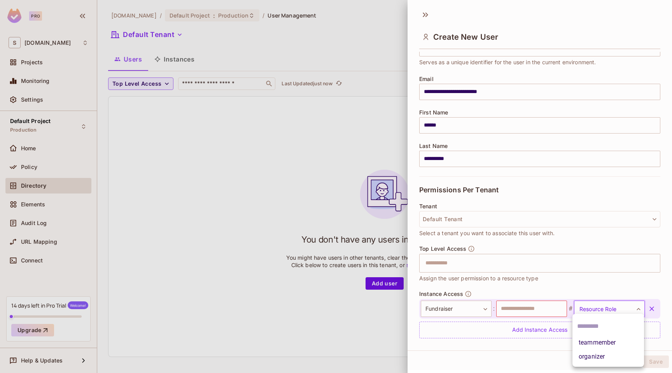
click at [562, 287] on div at bounding box center [336, 186] width 672 height 373
click at [529, 310] on input "text" at bounding box center [531, 308] width 71 height 16
click at [528, 307] on input "text" at bounding box center [531, 308] width 71 height 16
click at [607, 309] on body "**********" at bounding box center [336, 376] width 672 height 752
click at [537, 307] on div at bounding box center [336, 186] width 672 height 373
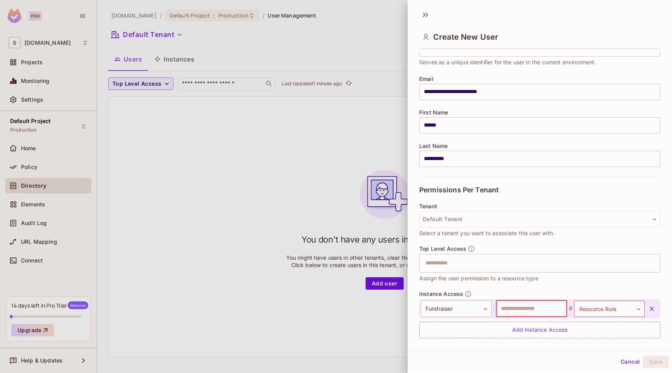
click at [537, 307] on input "text" at bounding box center [531, 308] width 71 height 16
type input "*"
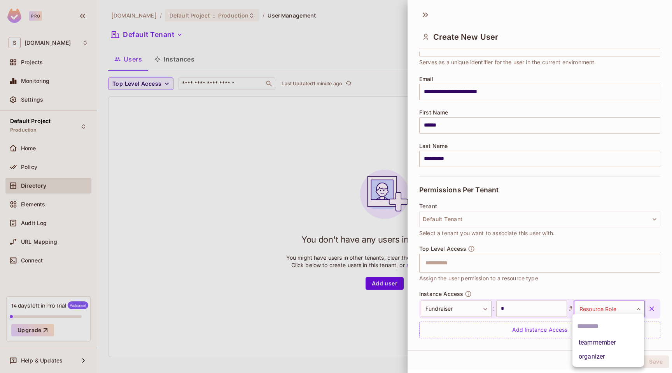
click at [601, 315] on body "**********" at bounding box center [336, 376] width 672 height 752
click at [594, 344] on li "teammember" at bounding box center [609, 342] width 72 height 14
click at [656, 360] on button "Save" at bounding box center [656, 361] width 26 height 12
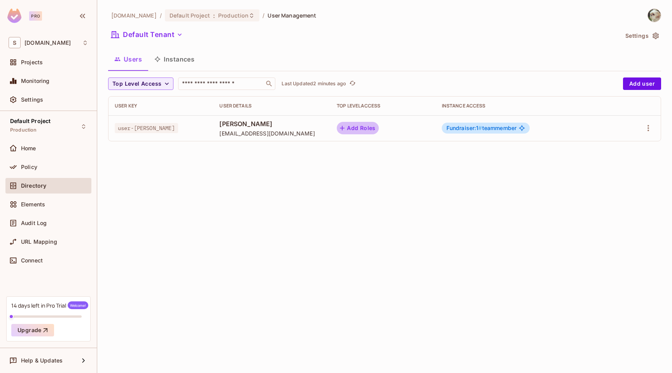
click at [379, 124] on button "Add Roles" at bounding box center [358, 128] width 42 height 12
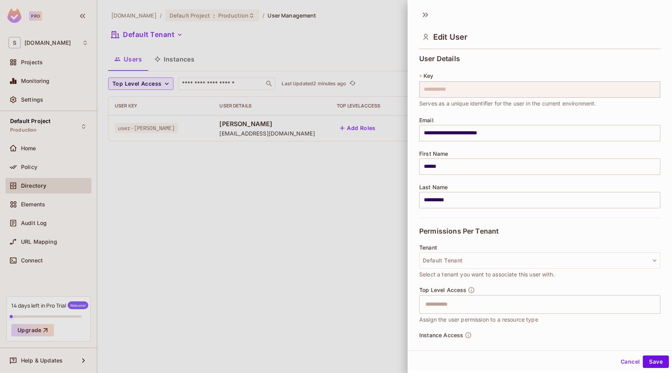
scroll to position [64, 0]
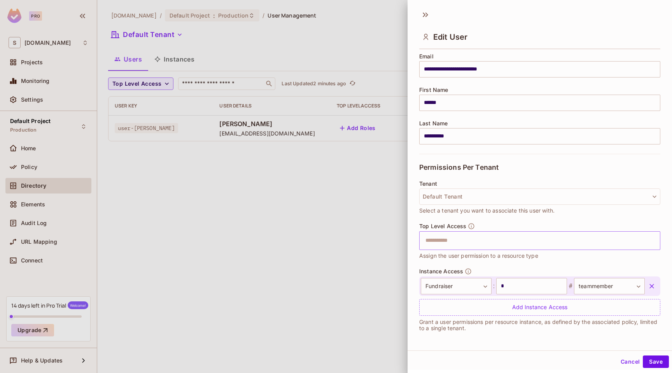
click at [444, 241] on input "text" at bounding box center [533, 241] width 224 height 16
type input "*"
type input "*****"
click at [643, 355] on button "Save" at bounding box center [656, 361] width 26 height 12
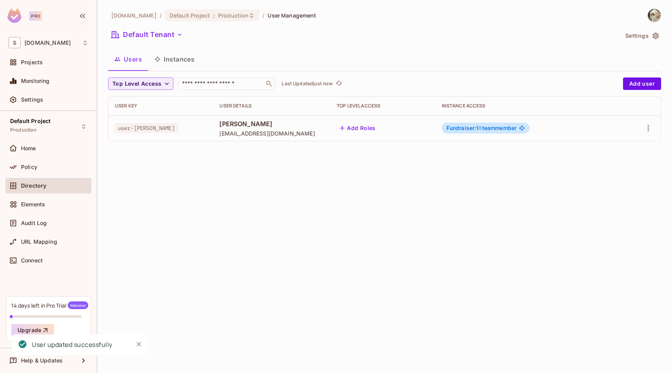
click at [380, 203] on div "sanjaykamaruddin.com / Default Project : Production / User Management Default T…" at bounding box center [384, 186] width 575 height 373
click at [38, 170] on div "Policy" at bounding box center [49, 166] width 80 height 9
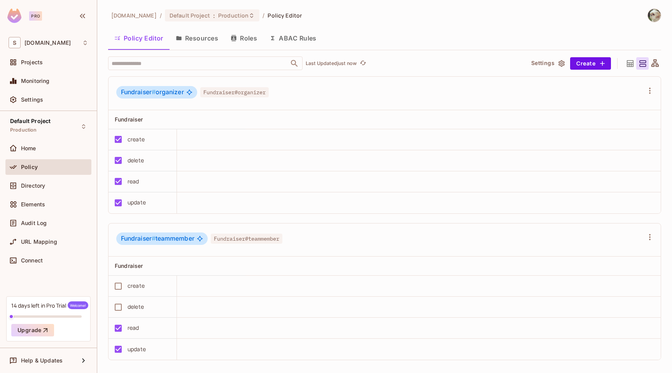
scroll to position [6, 0]
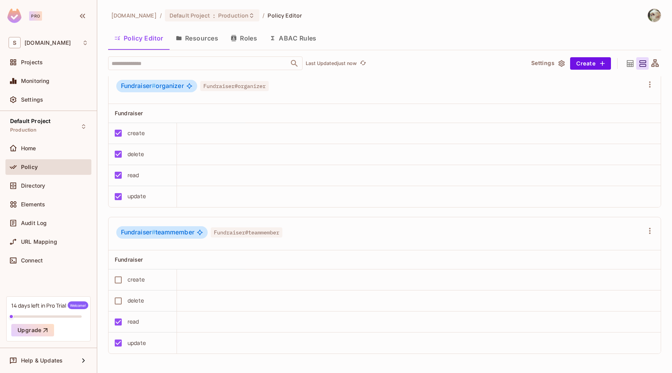
click at [205, 42] on button "Resources" at bounding box center [197, 37] width 55 height 19
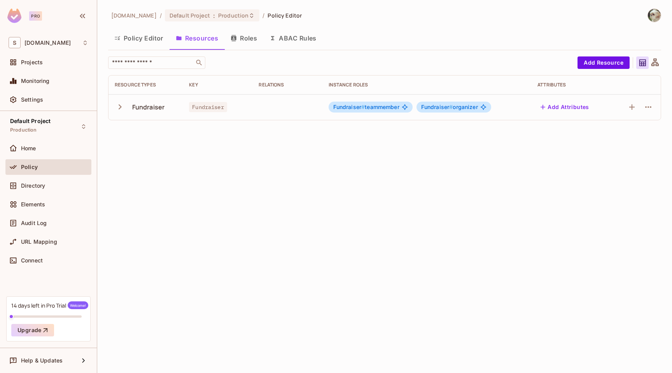
click at [117, 110] on icon "button" at bounding box center [120, 107] width 11 height 11
click at [245, 40] on button "Roles" at bounding box center [243, 37] width 39 height 19
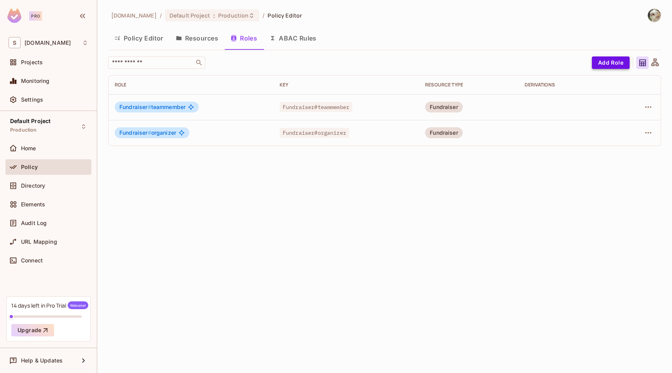
click at [611, 61] on button "Add Role" at bounding box center [611, 62] width 38 height 12
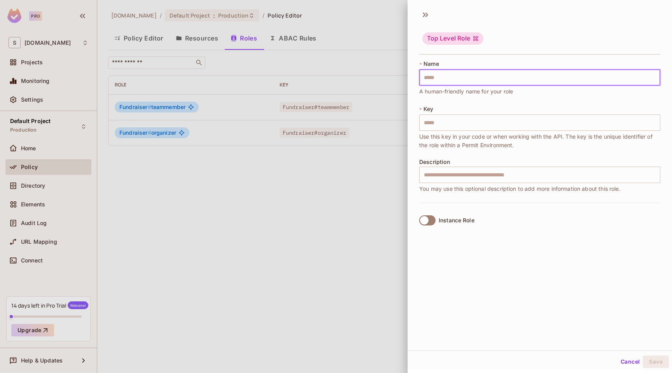
click at [461, 81] on input "text" at bounding box center [539, 77] width 241 height 16
type input "*"
type input "**"
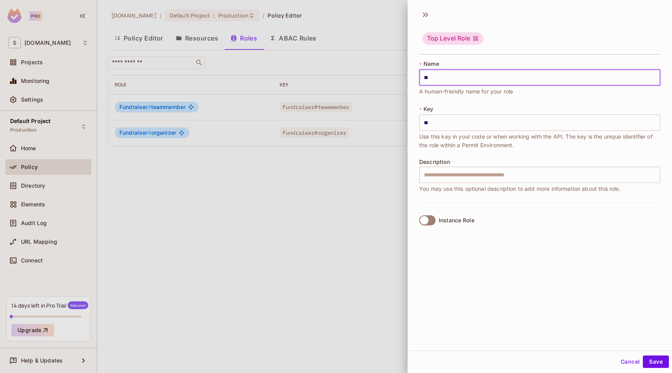
type input "***"
type input "****"
type input "*****"
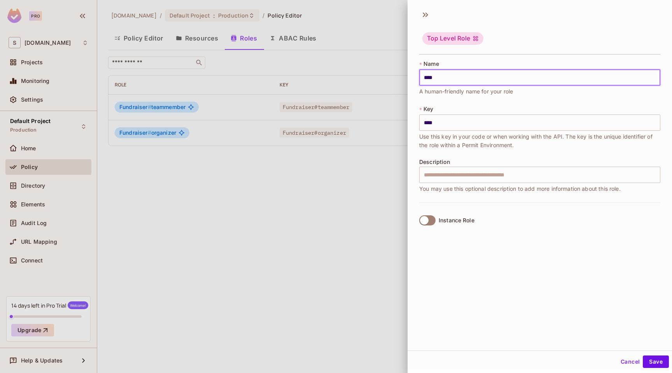
type input "*****"
click at [654, 363] on button "Save" at bounding box center [656, 361] width 26 height 12
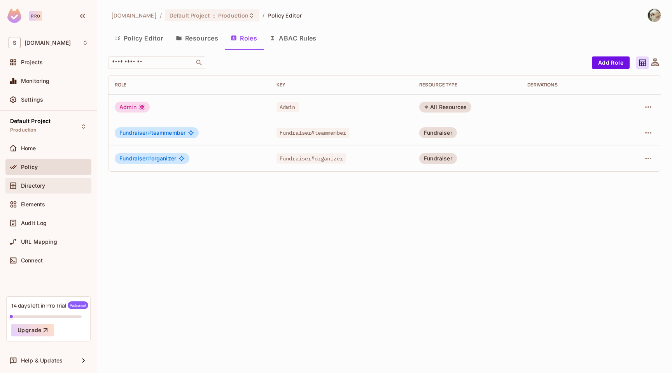
click at [34, 178] on div "Directory" at bounding box center [48, 186] width 86 height 16
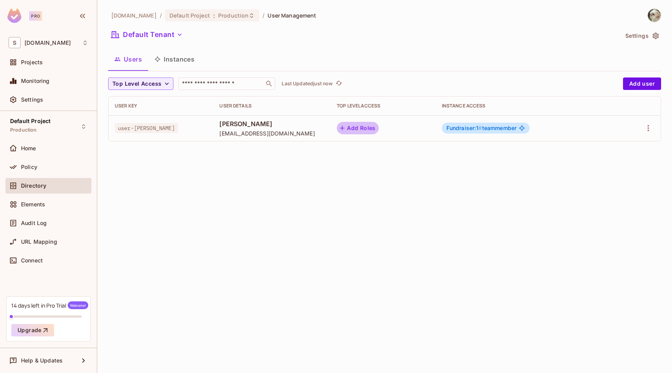
click at [379, 129] on button "Add Roles" at bounding box center [358, 128] width 42 height 12
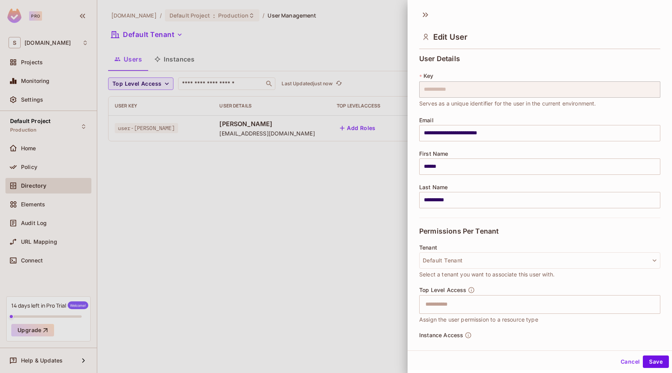
scroll to position [64, 0]
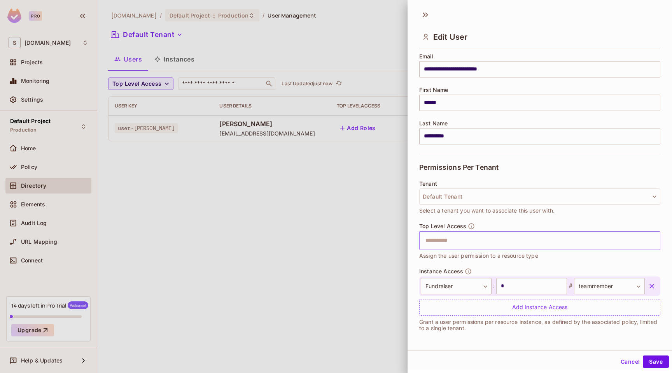
click at [445, 243] on input "text" at bounding box center [533, 241] width 224 height 16
click at [444, 261] on li "Admin" at bounding box center [539, 260] width 241 height 14
click at [653, 363] on button "Save" at bounding box center [656, 361] width 26 height 12
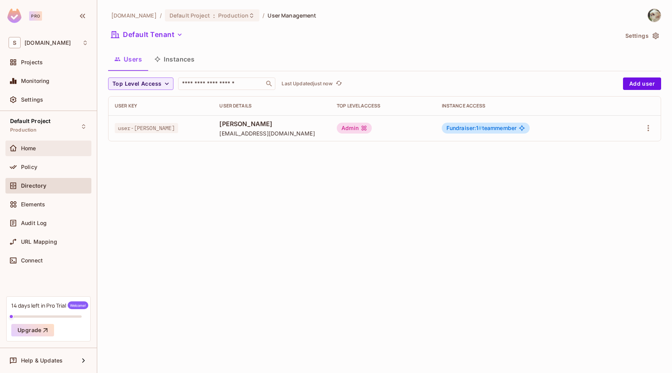
click at [37, 149] on div "Home" at bounding box center [54, 148] width 67 height 6
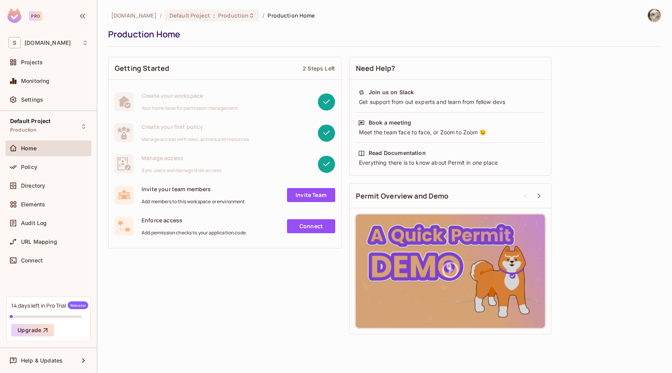
click at [298, 226] on link "Connect" at bounding box center [311, 226] width 48 height 14
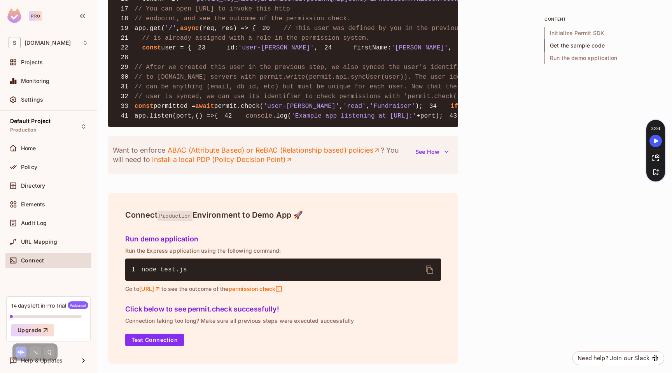
scroll to position [908, 0]
click at [159, 339] on button "Test Connection" at bounding box center [154, 339] width 59 height 12
